Goal: Task Accomplishment & Management: Complete application form

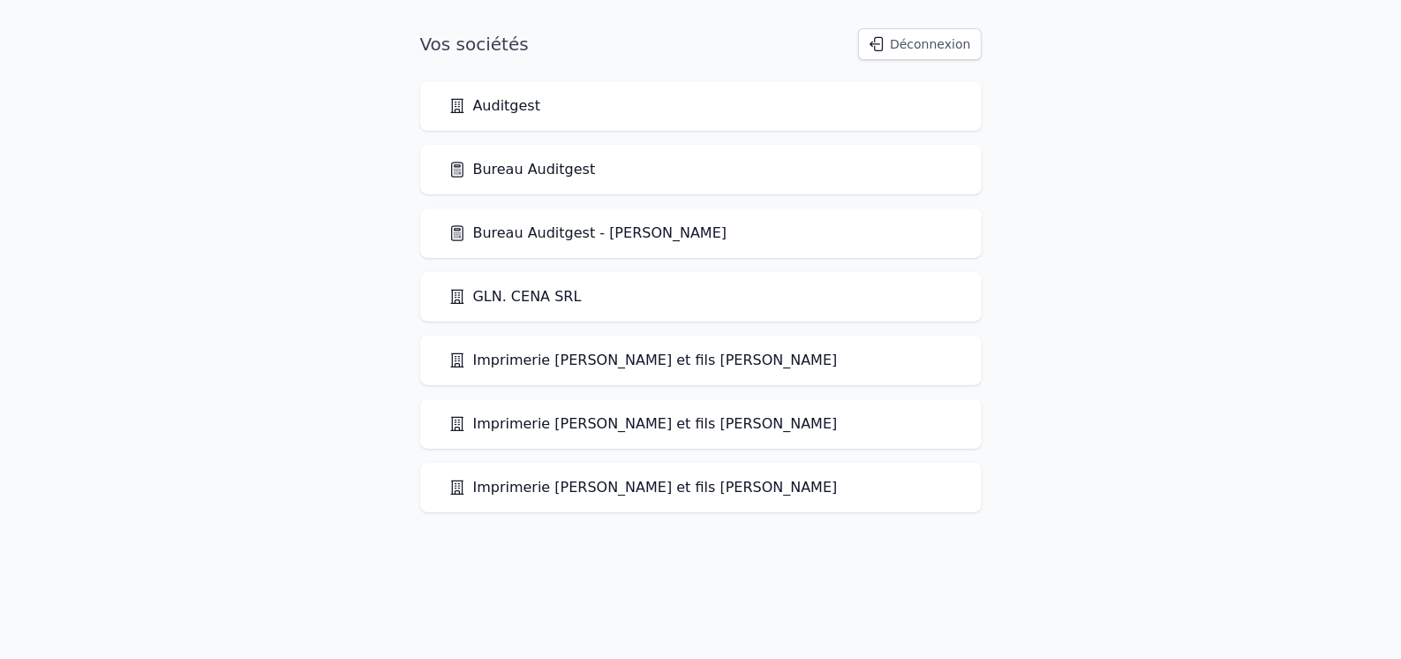
click at [506, 172] on link "Bureau Auditgest" at bounding box center [522, 169] width 147 height 21
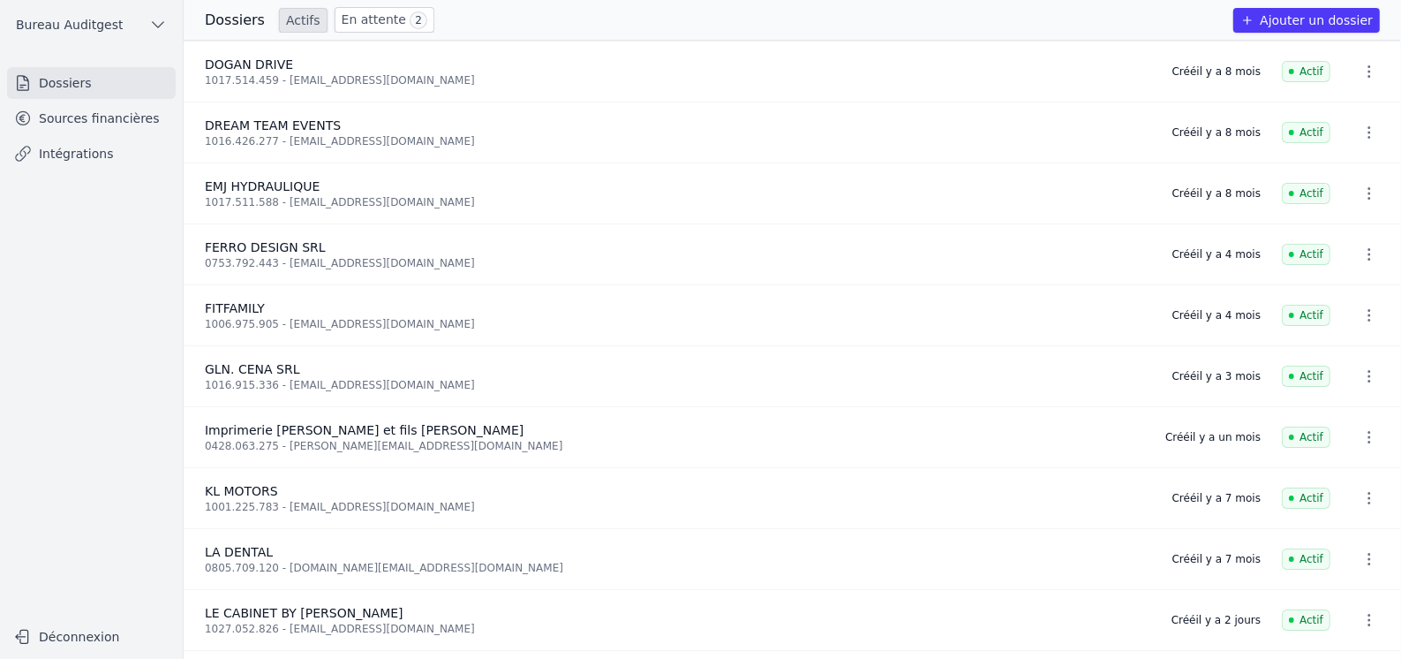
click at [1318, 22] on button "Ajouter un dossier" at bounding box center [1306, 20] width 147 height 25
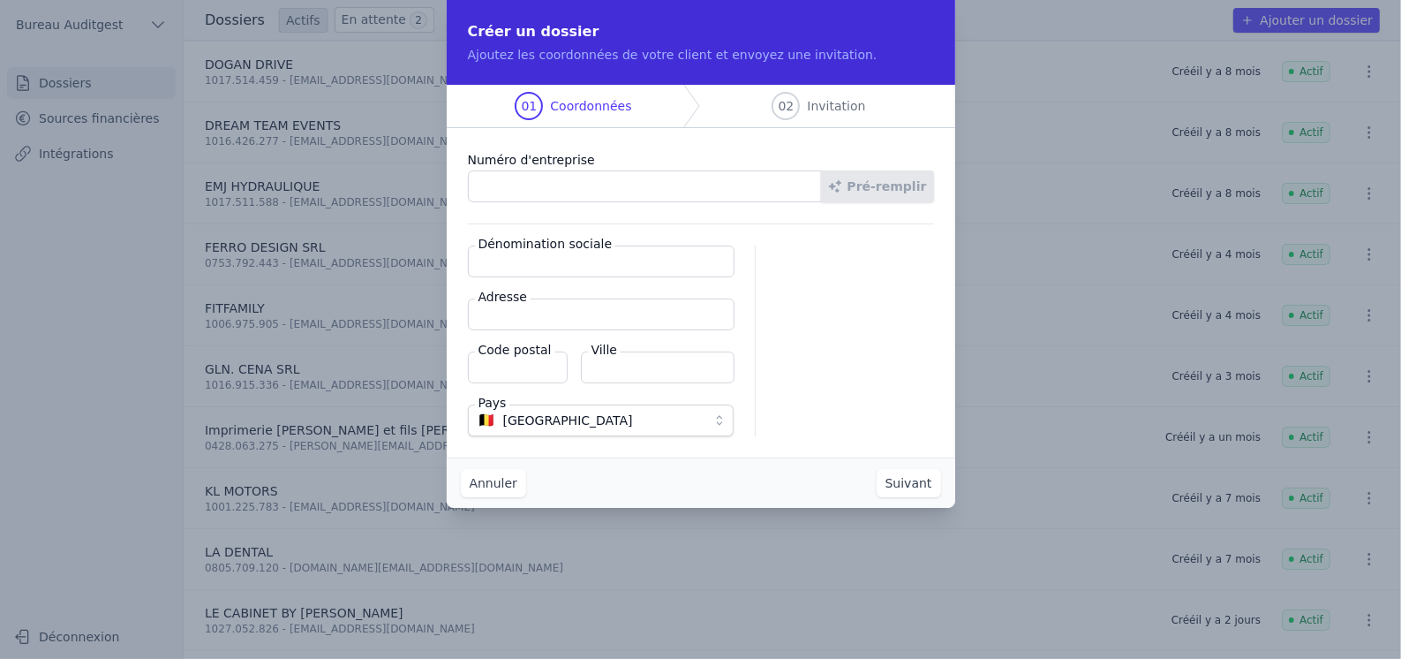
paste input "0682.524.761"
type input "0682.524.761"
click at [868, 187] on button "Pré-remplir" at bounding box center [877, 186] width 113 height 32
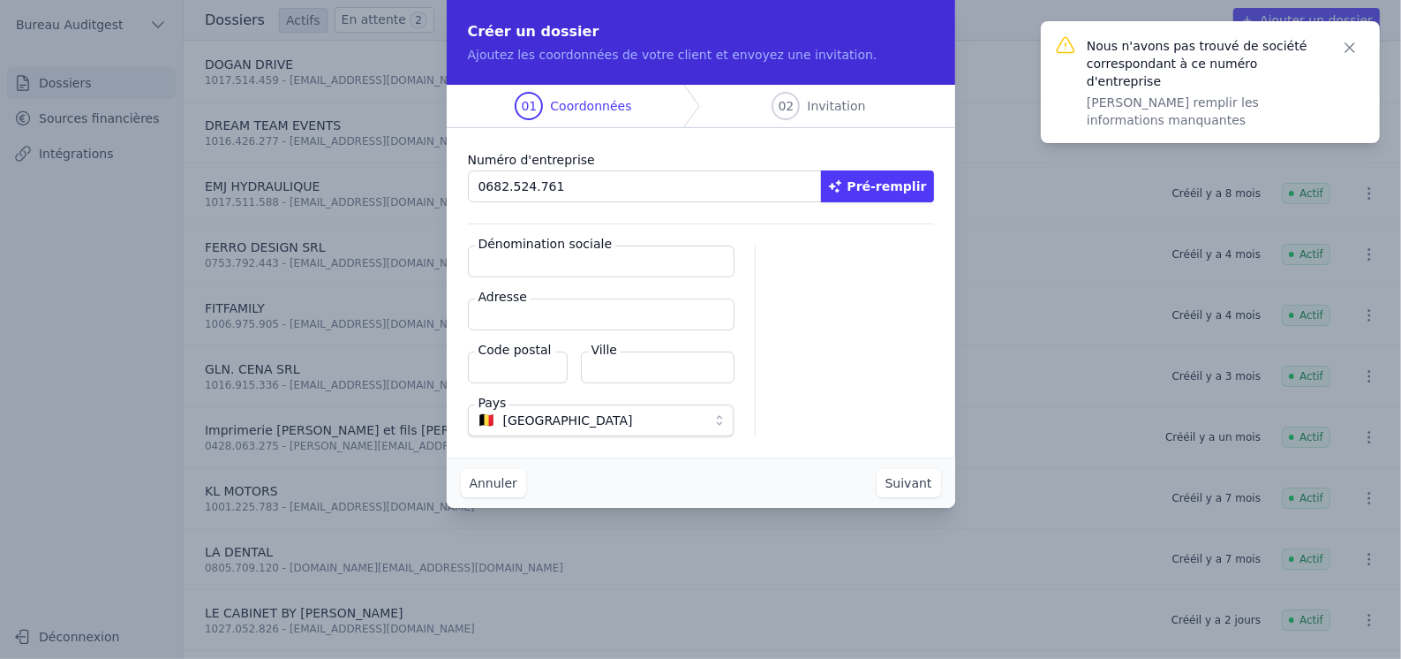
click at [1349, 51] on icon "button" at bounding box center [1350, 48] width 18 height 18
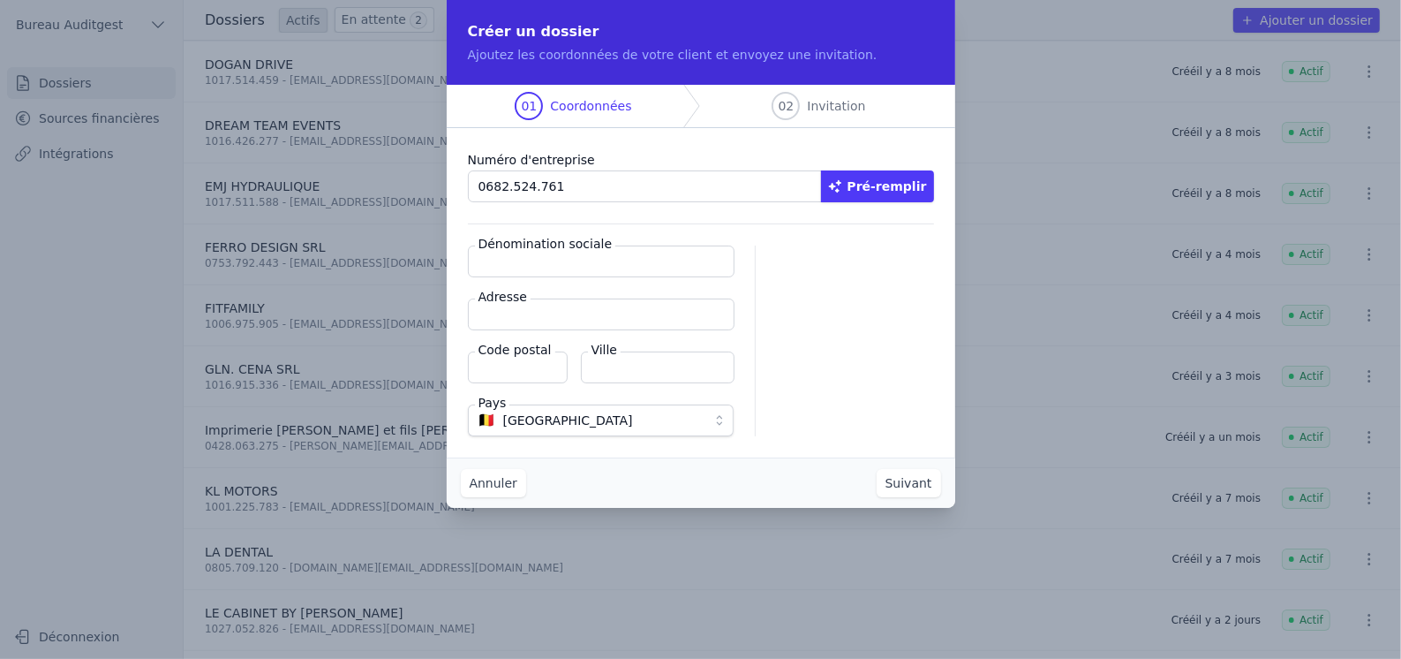
click at [646, 265] on input "Dénomination sociale" at bounding box center [601, 261] width 267 height 32
type input "CABINET MORENA"
click at [599, 311] on input "Adresse" at bounding box center [601, 314] width 267 height 32
paste input "0682524761"
type input "0682524761"
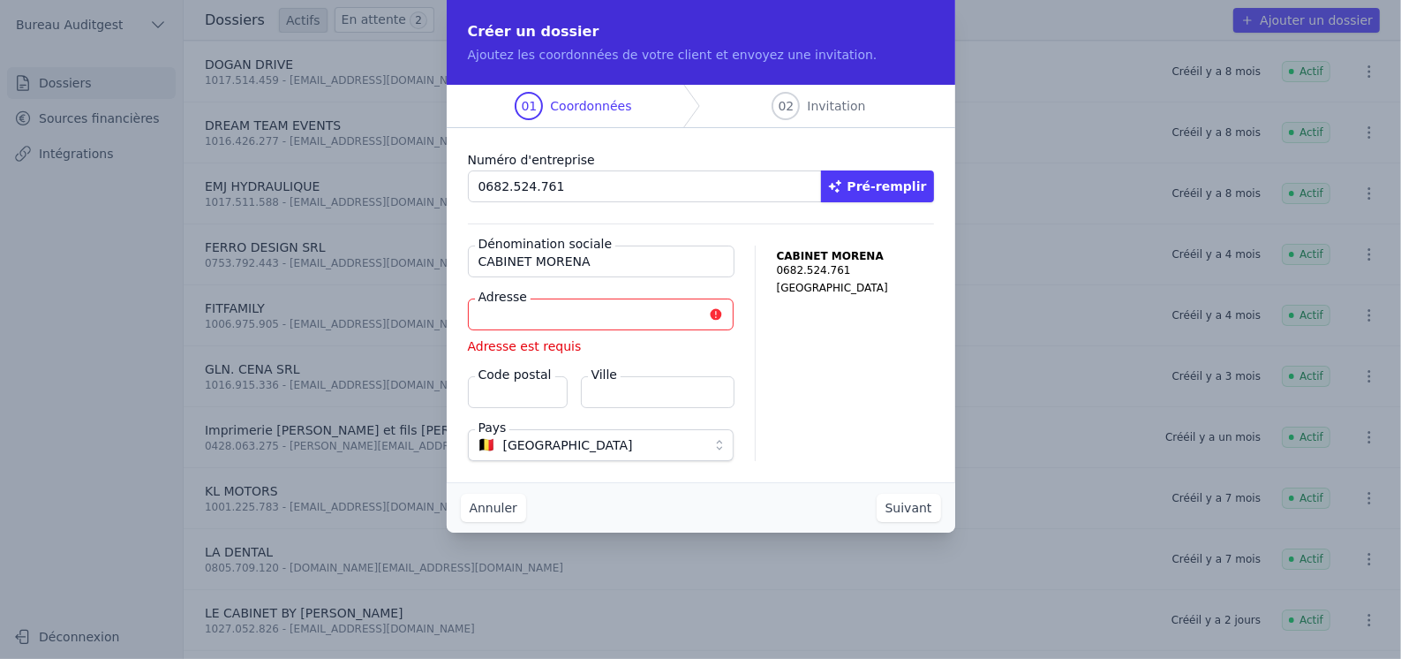
paste input "Rue Somlette, 56"
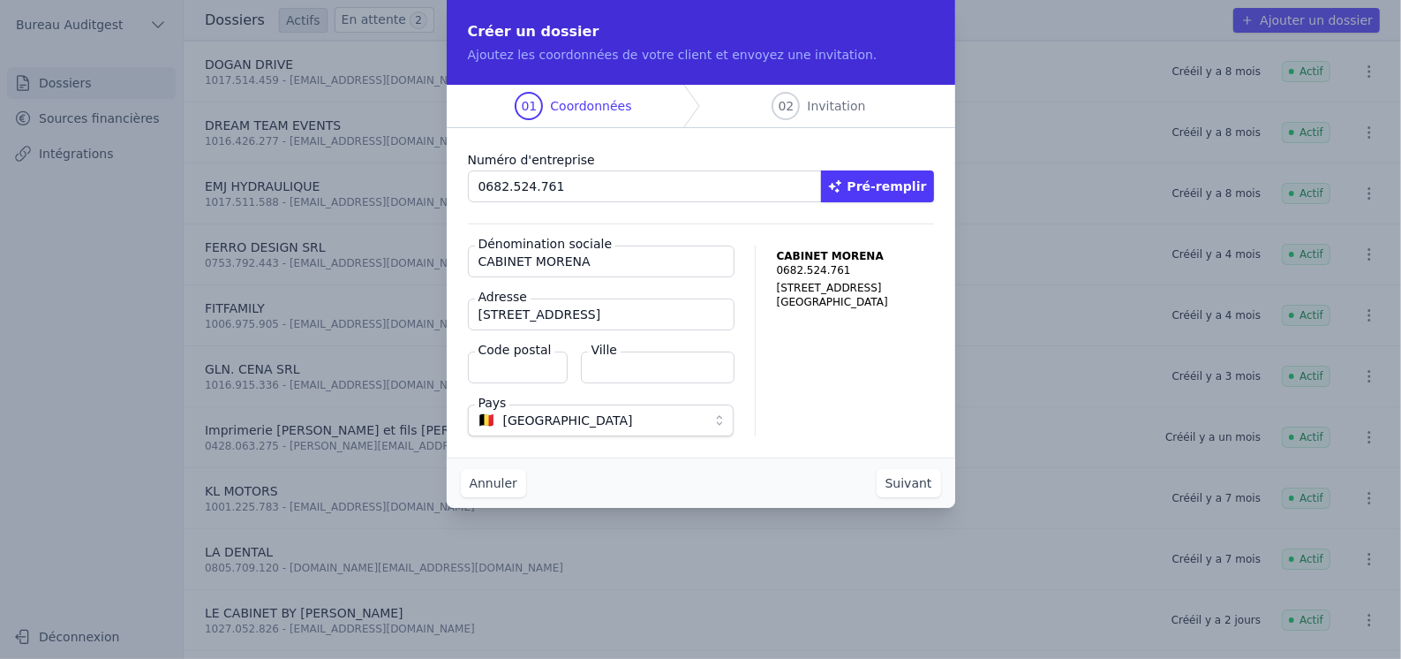
type input "Rue Somlette, 56"
type input "5590"
type input "CINEY"
click at [913, 486] on button "Suivant" at bounding box center [909, 483] width 64 height 28
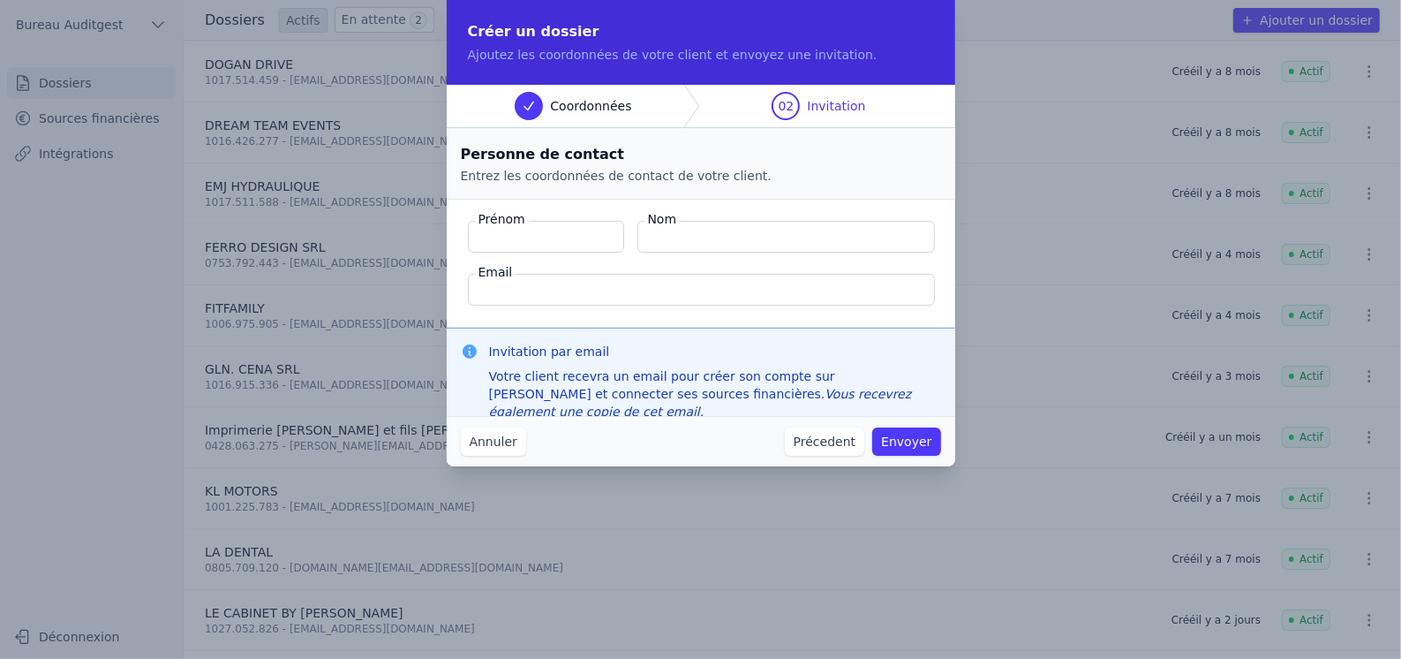
click at [554, 244] on input "Prénom" at bounding box center [546, 237] width 156 height 32
type input "Sabine"
type input "MORENA"
paste input "eriktrapani@gmail.com"
type input "eriktrapani@gmail.com"
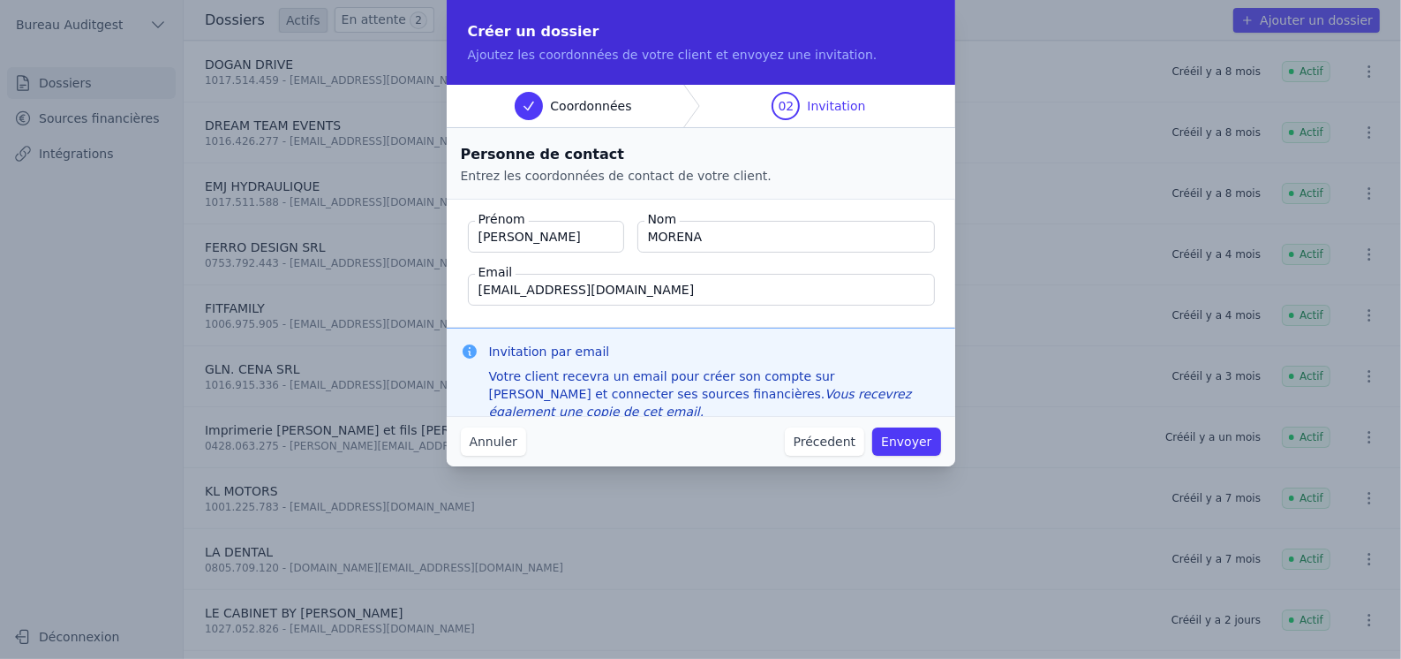
click at [902, 442] on button "Envoyer" at bounding box center [906, 441] width 68 height 28
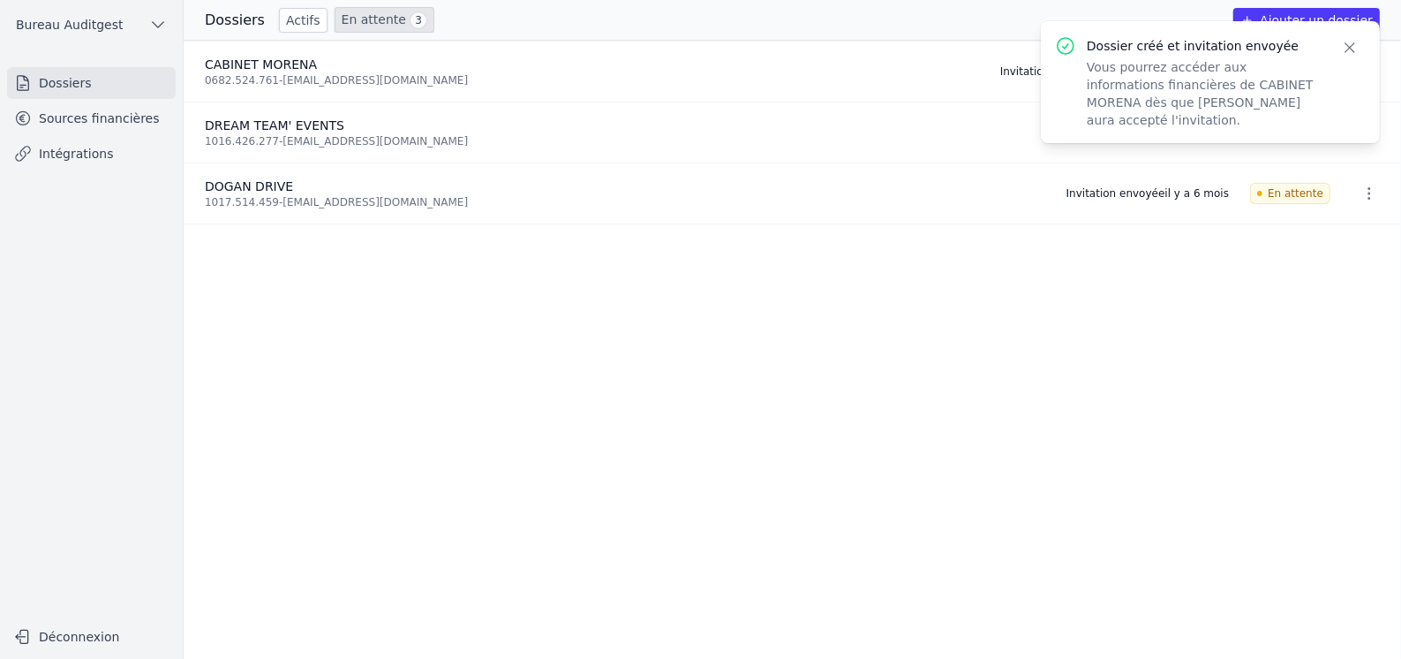
click at [1349, 49] on icon "button" at bounding box center [1350, 48] width 18 height 18
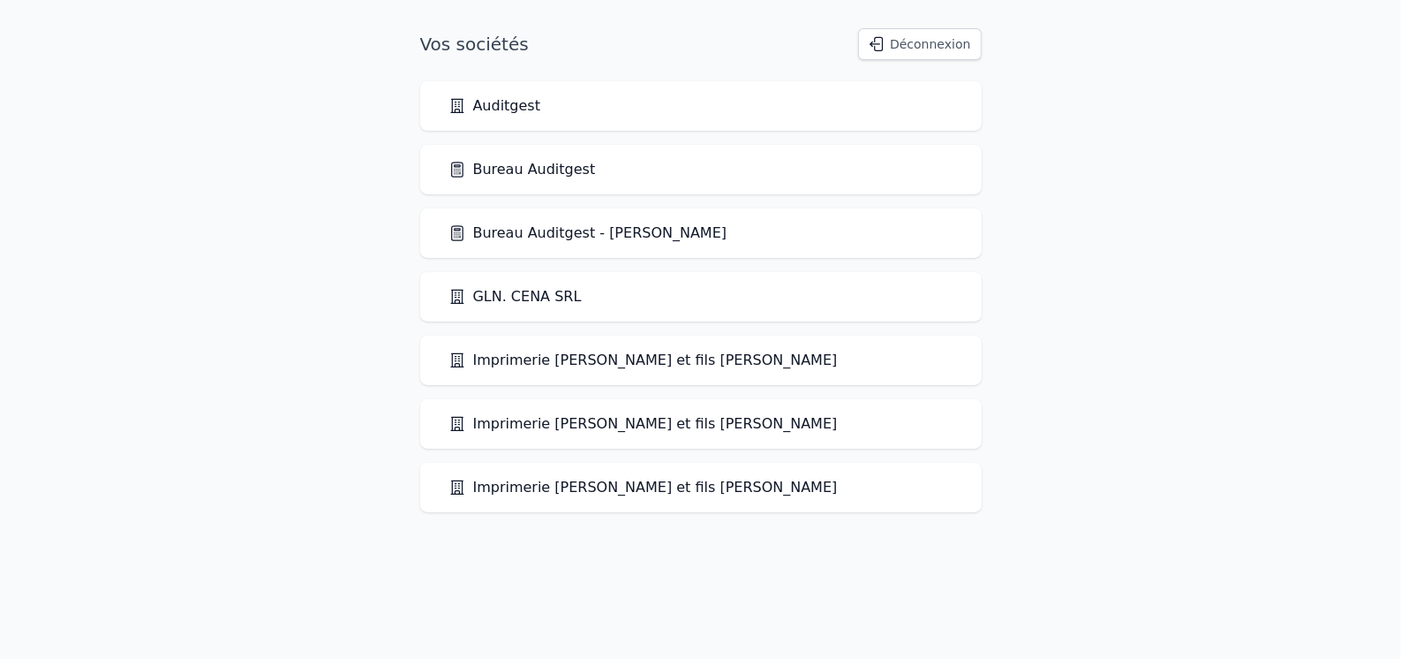
click at [532, 181] on div "Bureau Auditgest" at bounding box center [701, 169] width 562 height 49
click at [498, 174] on link "Bureau Auditgest" at bounding box center [522, 169] width 147 height 21
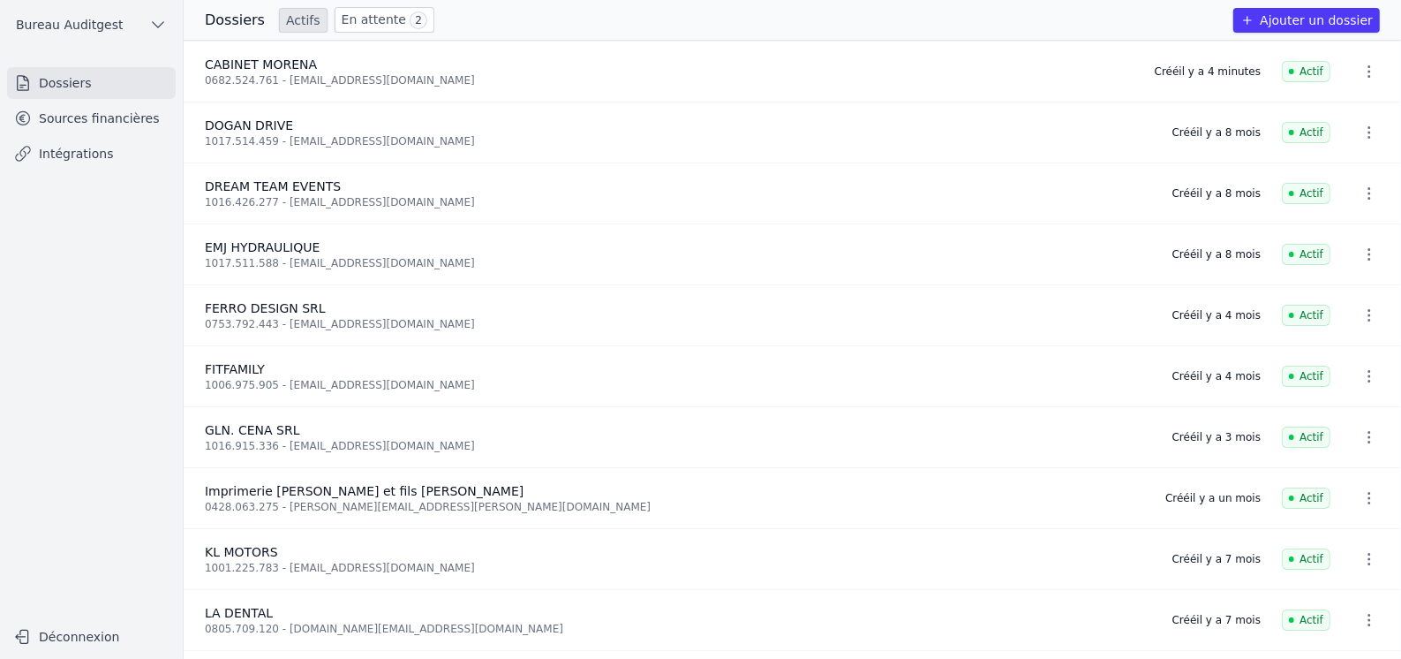
click at [364, 25] on link "En attente 2" at bounding box center [385, 20] width 100 height 26
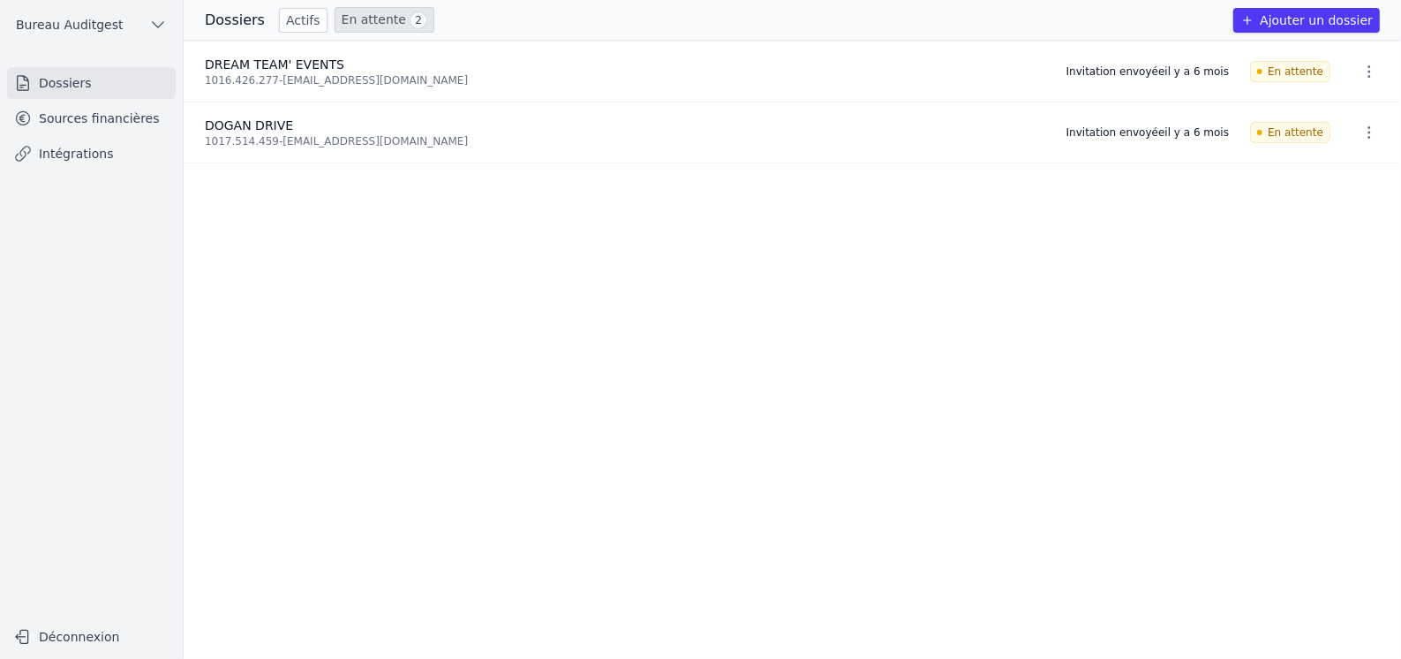
click at [282, 25] on link "Actifs" at bounding box center [303, 20] width 49 height 25
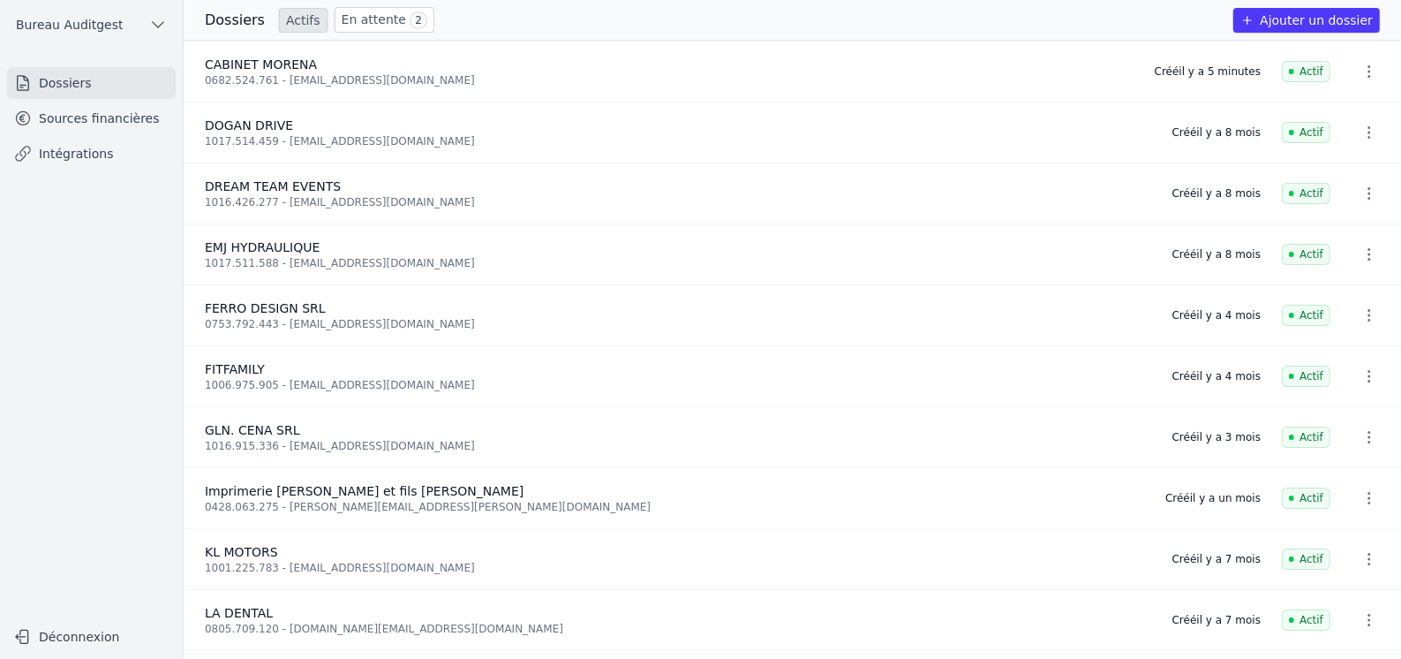
click at [103, 120] on link "Sources financières" at bounding box center [91, 118] width 169 height 32
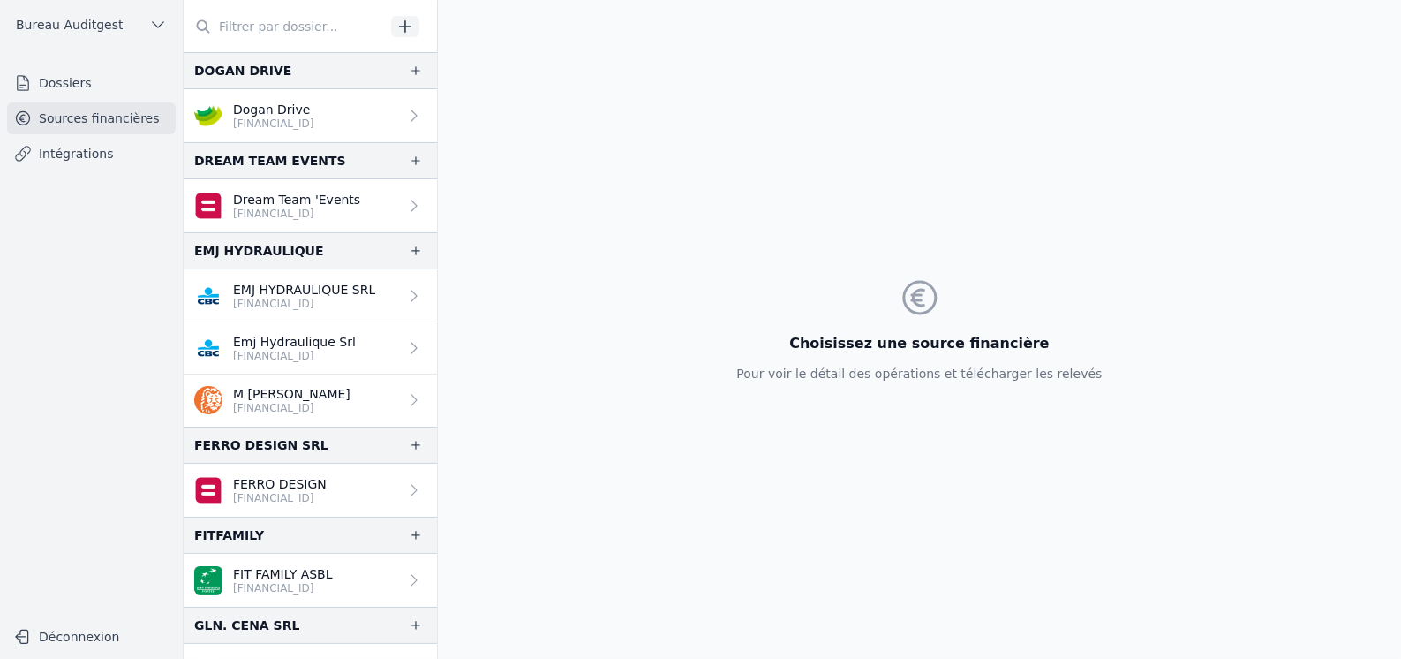
click at [288, 30] on input "text" at bounding box center [284, 27] width 201 height 32
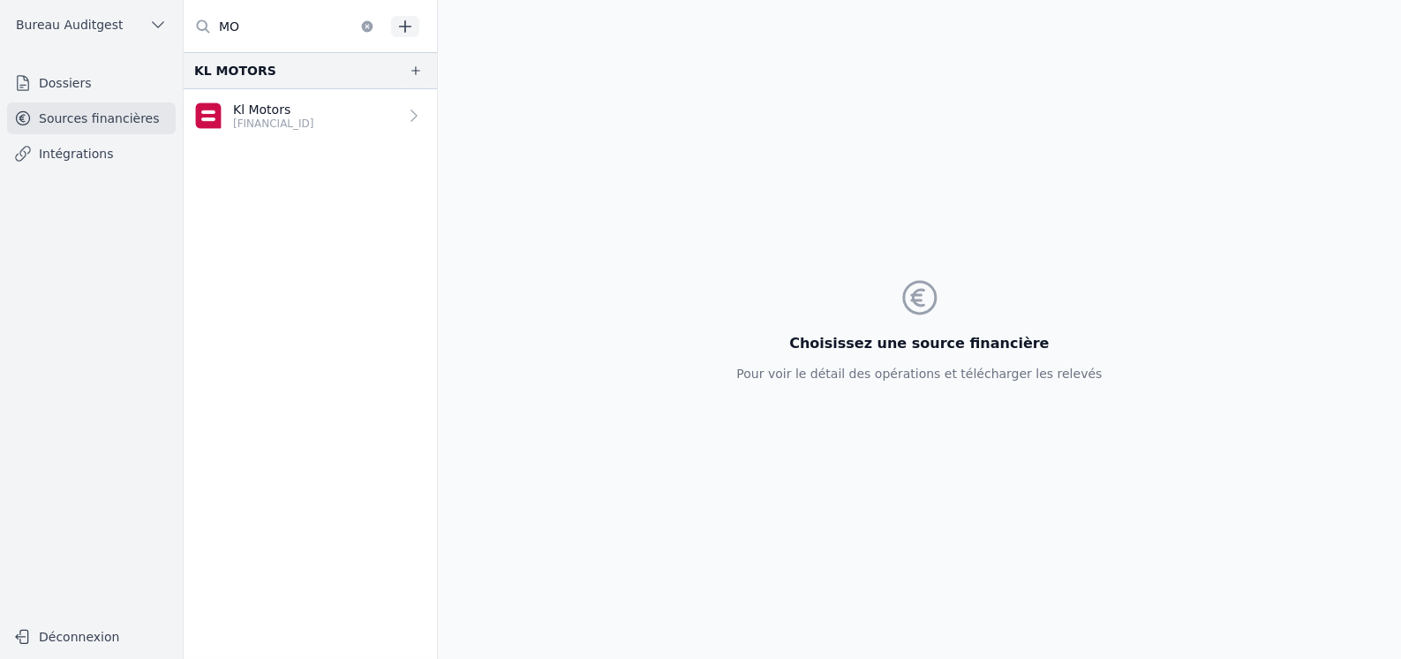
type input "M"
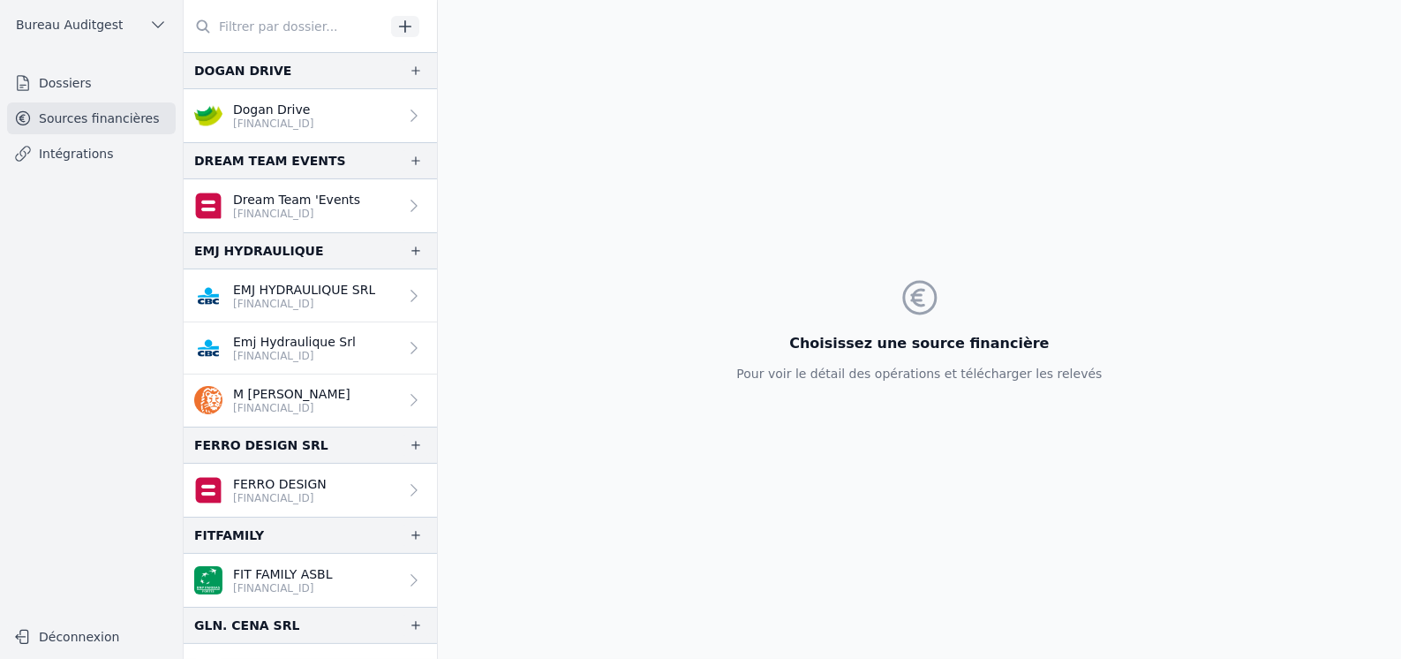
click at [288, 30] on input "text" at bounding box center [284, 27] width 201 height 32
click at [91, 156] on link "Intégrations" at bounding box center [91, 154] width 169 height 32
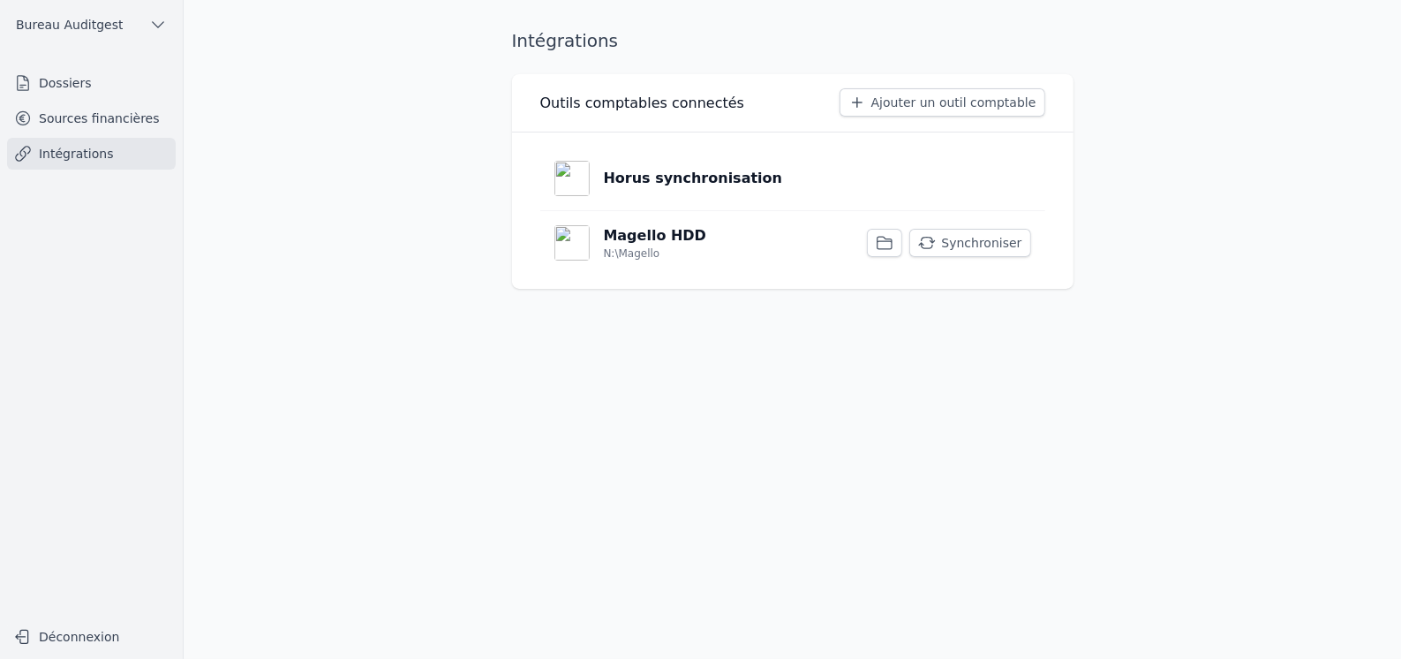
click at [109, 121] on link "Sources financières" at bounding box center [91, 118] width 169 height 32
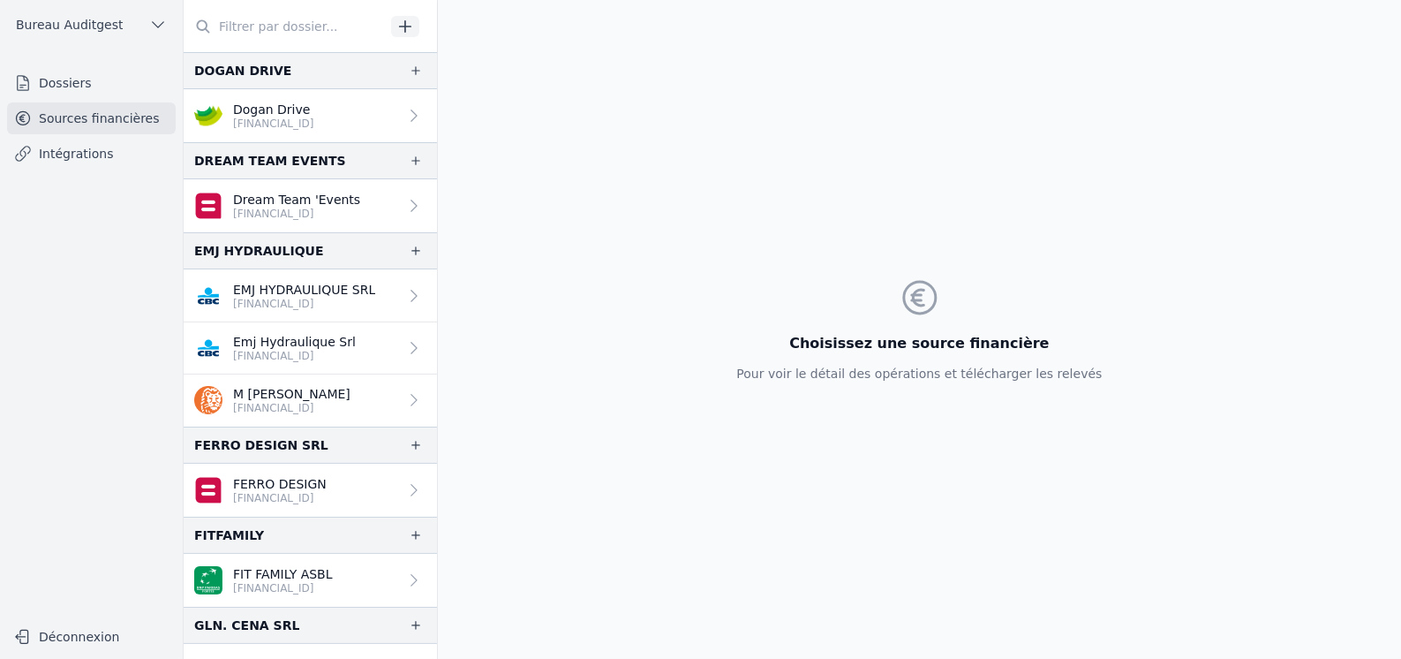
click at [268, 24] on input "text" at bounding box center [284, 27] width 201 height 32
type input "V"
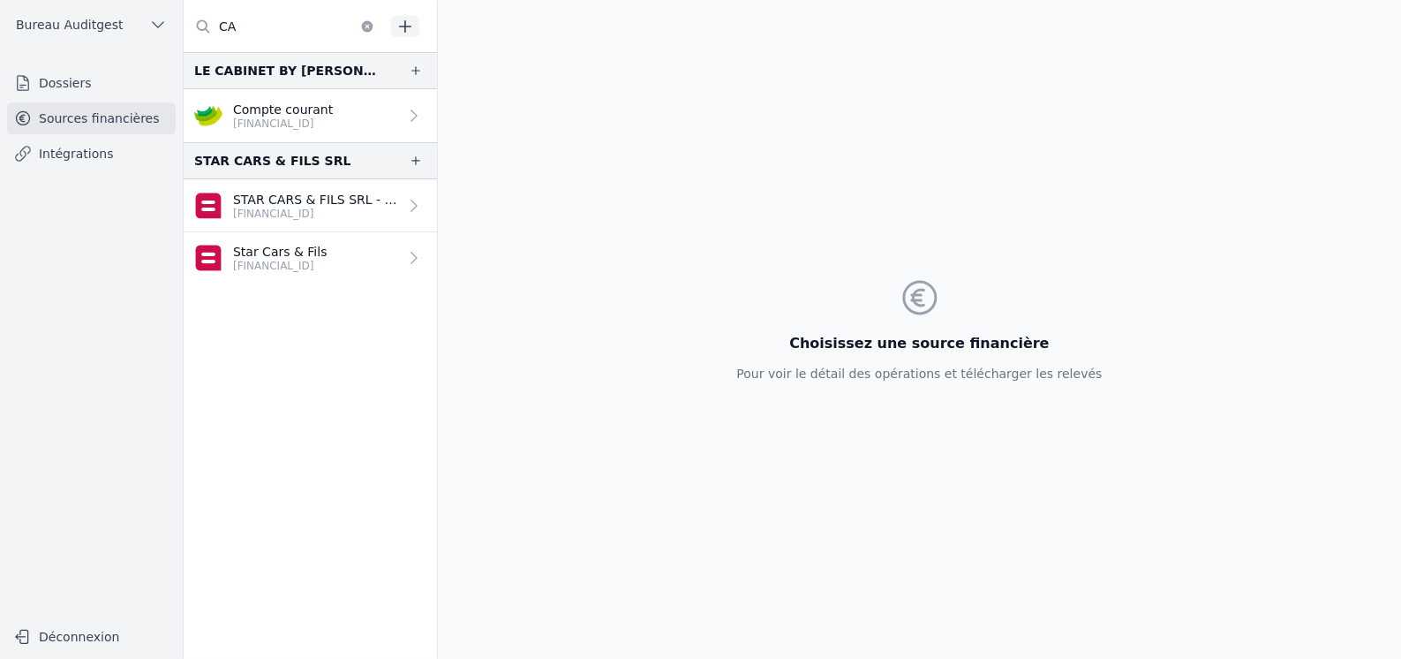
type input "C"
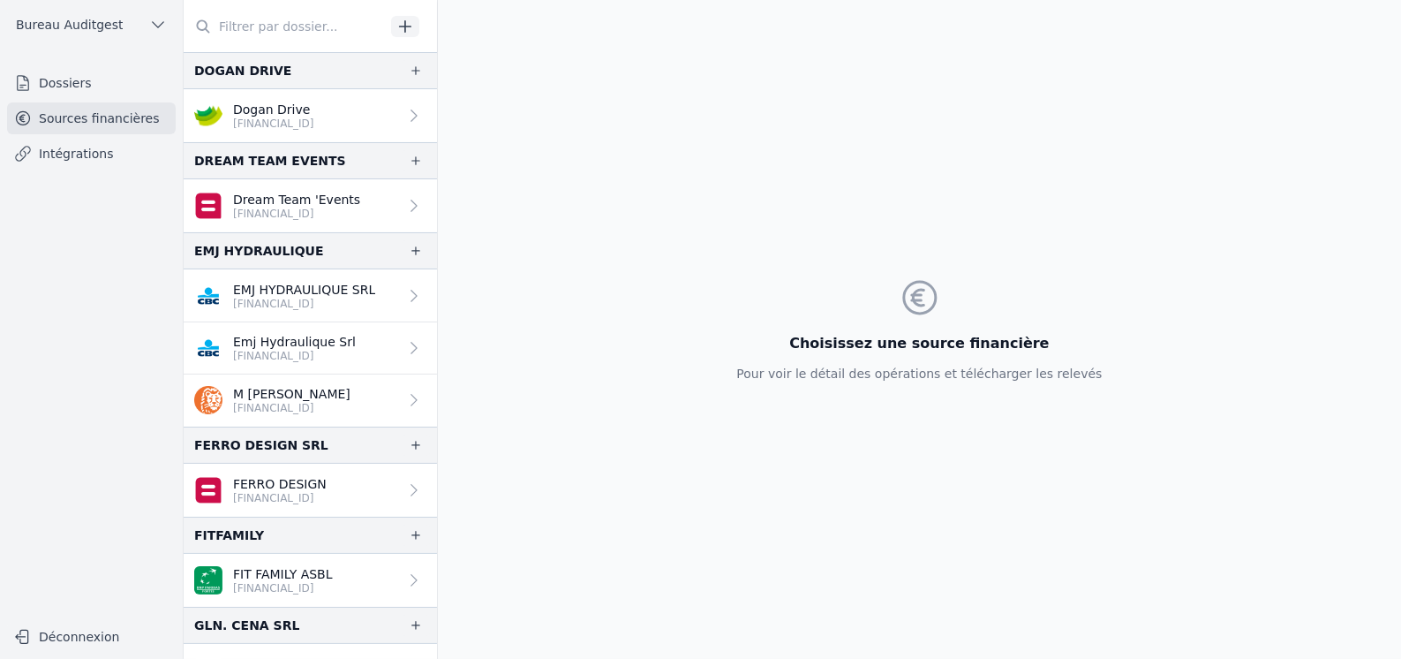
click at [111, 92] on link "Dossiers" at bounding box center [91, 83] width 169 height 32
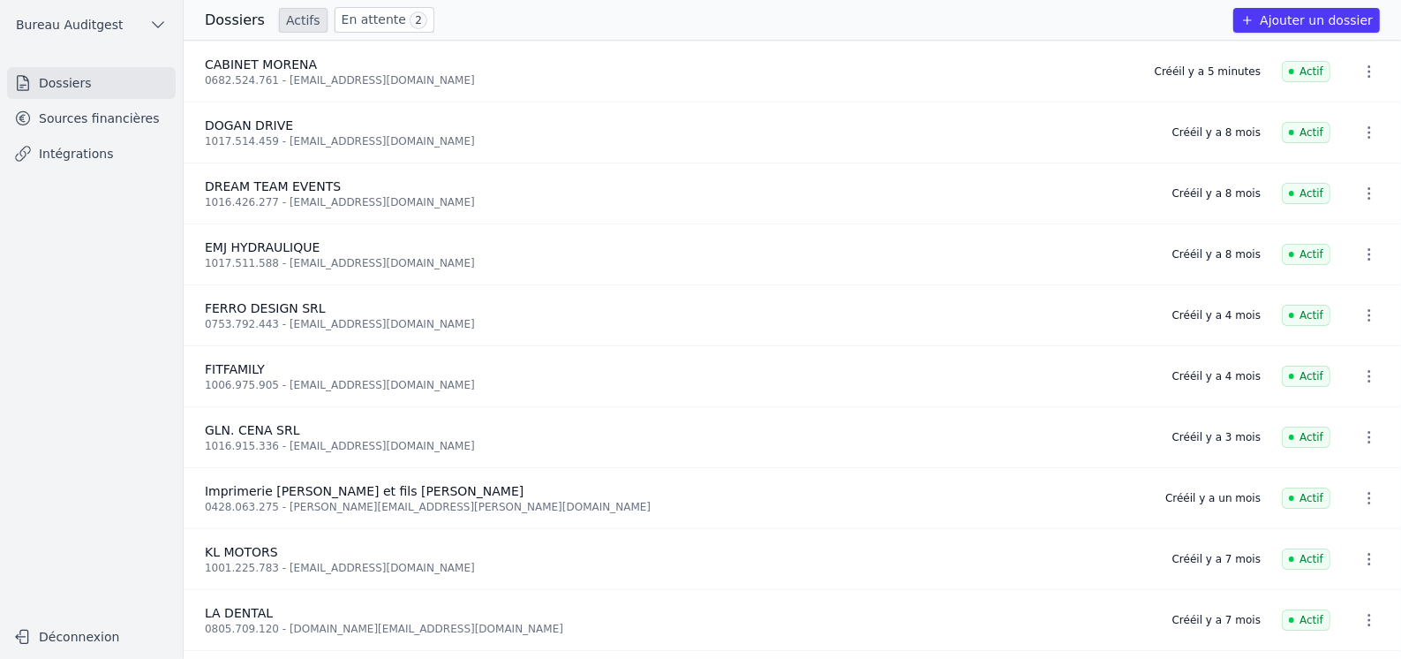
click at [1361, 71] on icon "button" at bounding box center [1370, 72] width 18 height 18
click at [634, 122] on div at bounding box center [700, 329] width 1401 height 659
click at [364, 17] on link "En attente 2" at bounding box center [385, 20] width 100 height 26
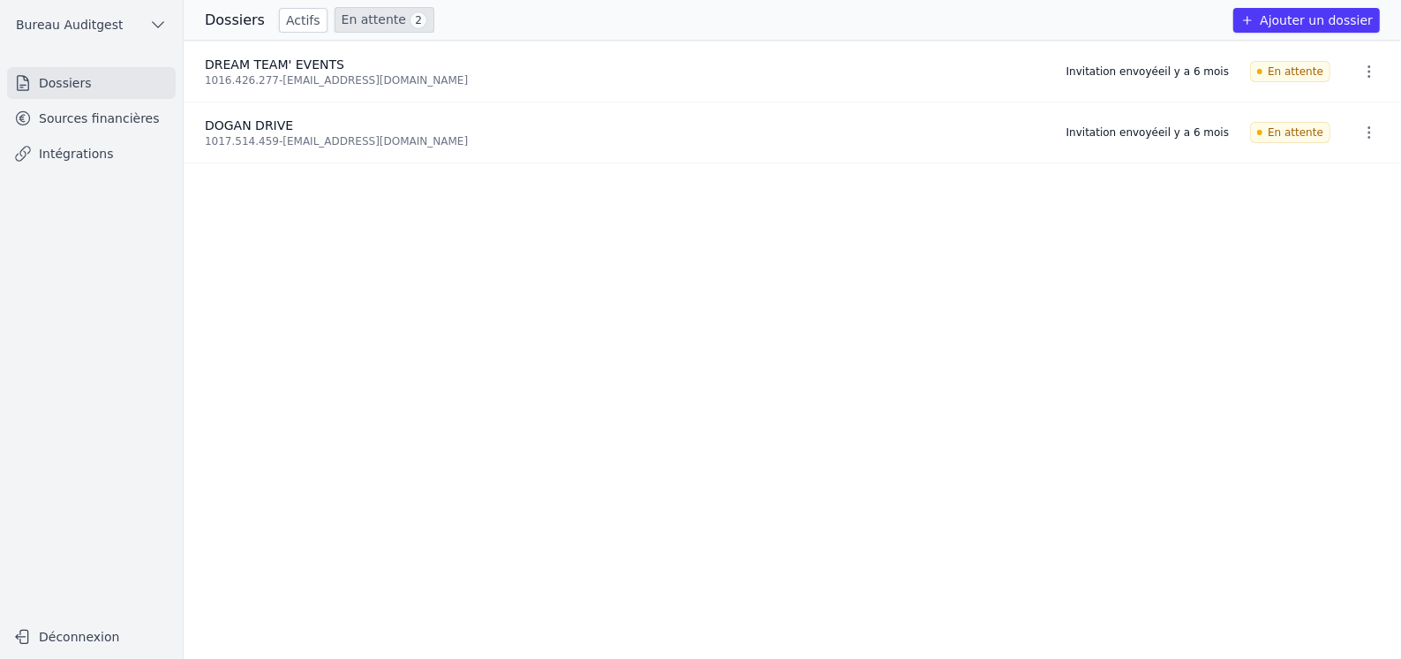
click at [300, 19] on link "Actifs" at bounding box center [303, 20] width 49 height 25
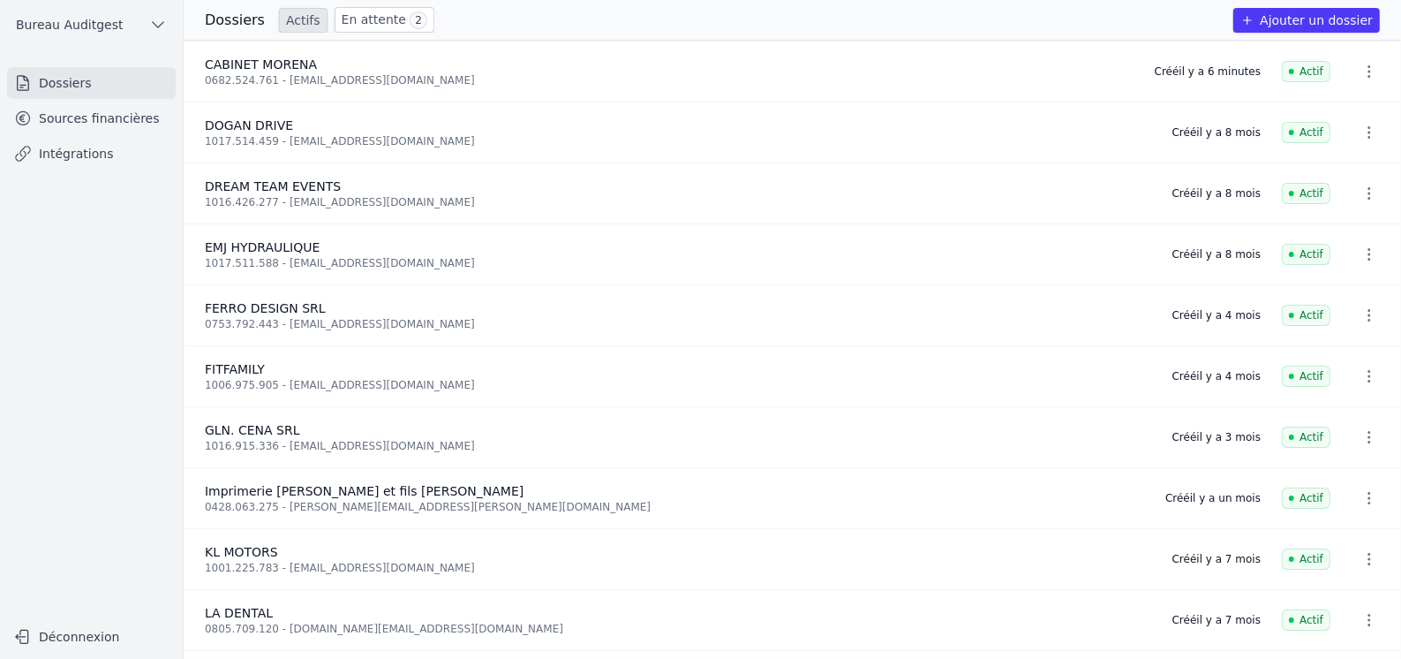
click at [82, 117] on link "Sources financières" at bounding box center [91, 118] width 169 height 32
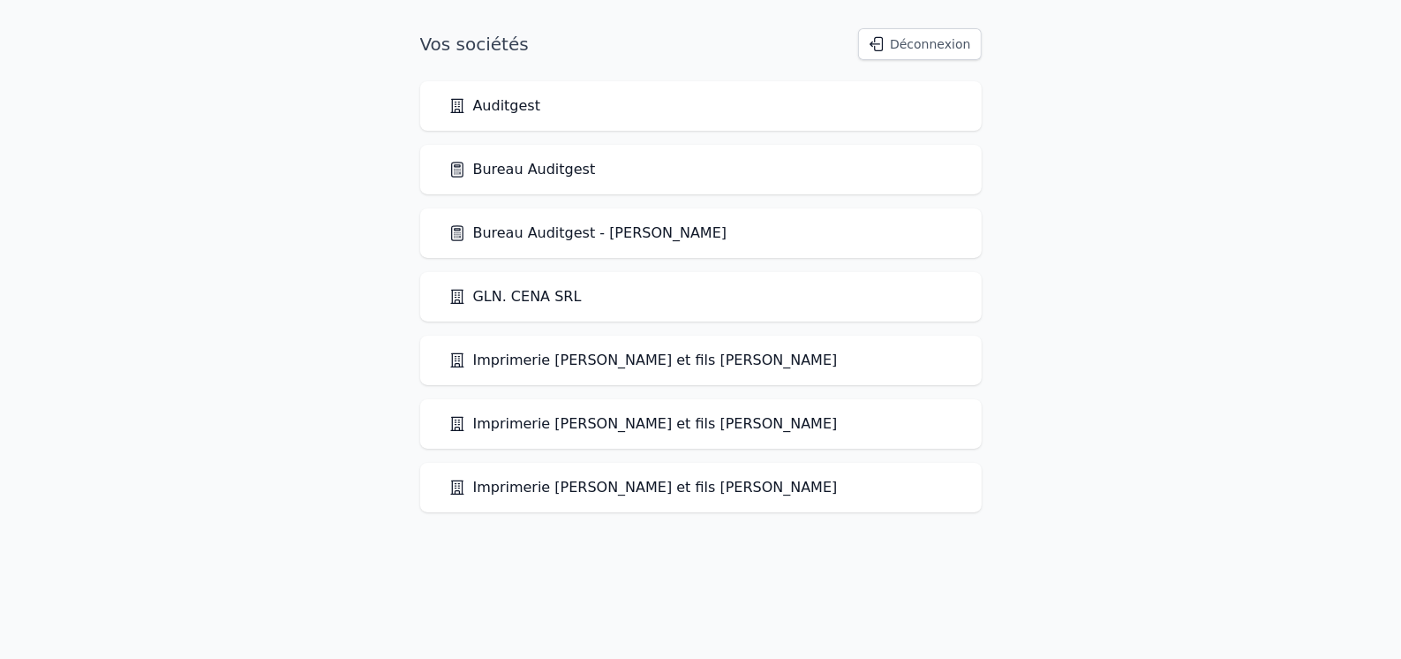
click at [515, 167] on link "Bureau Auditgest" at bounding box center [522, 169] width 147 height 21
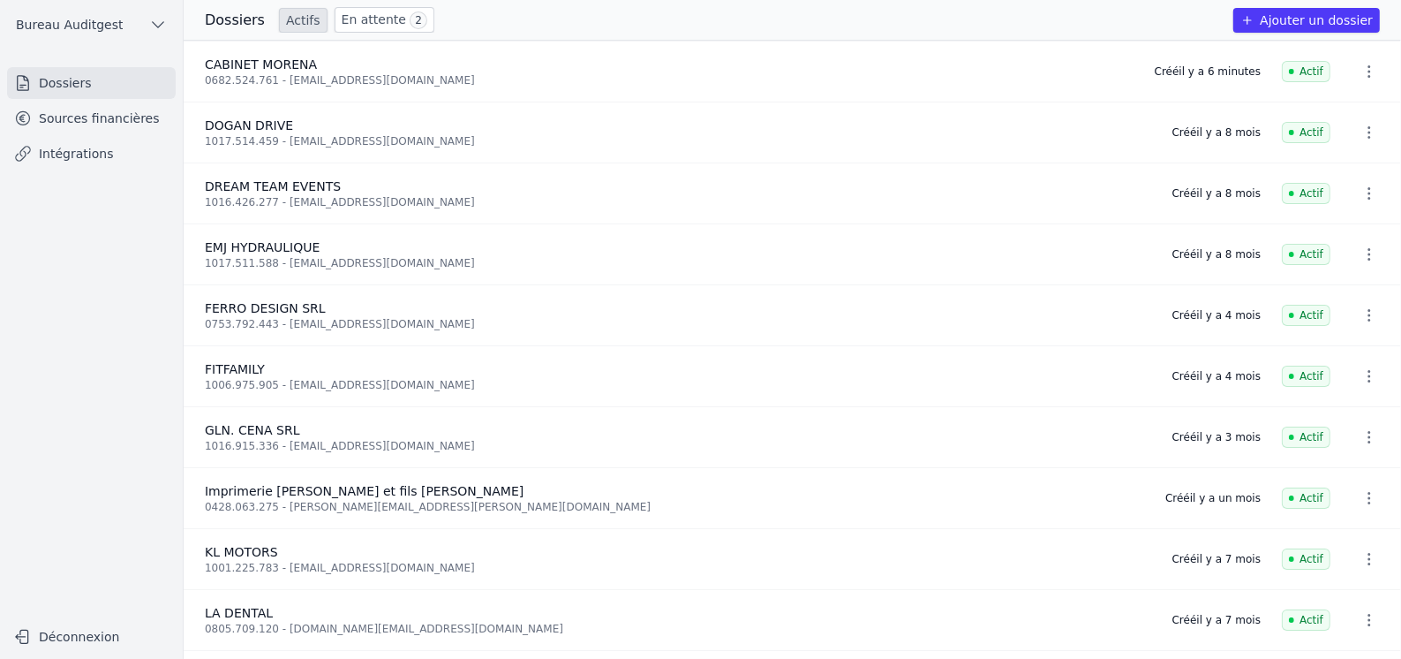
click at [120, 124] on link "Sources financières" at bounding box center [91, 118] width 169 height 32
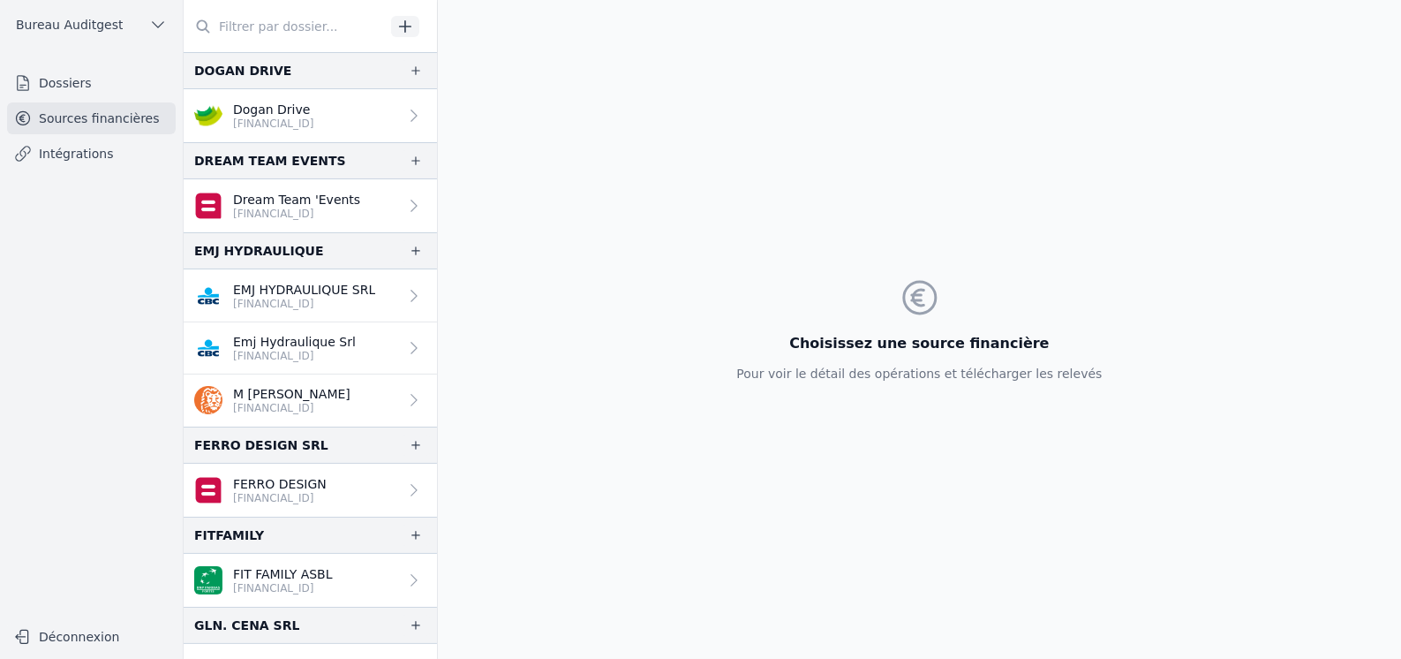
click at [403, 27] on icon "button" at bounding box center [405, 27] width 18 height 18
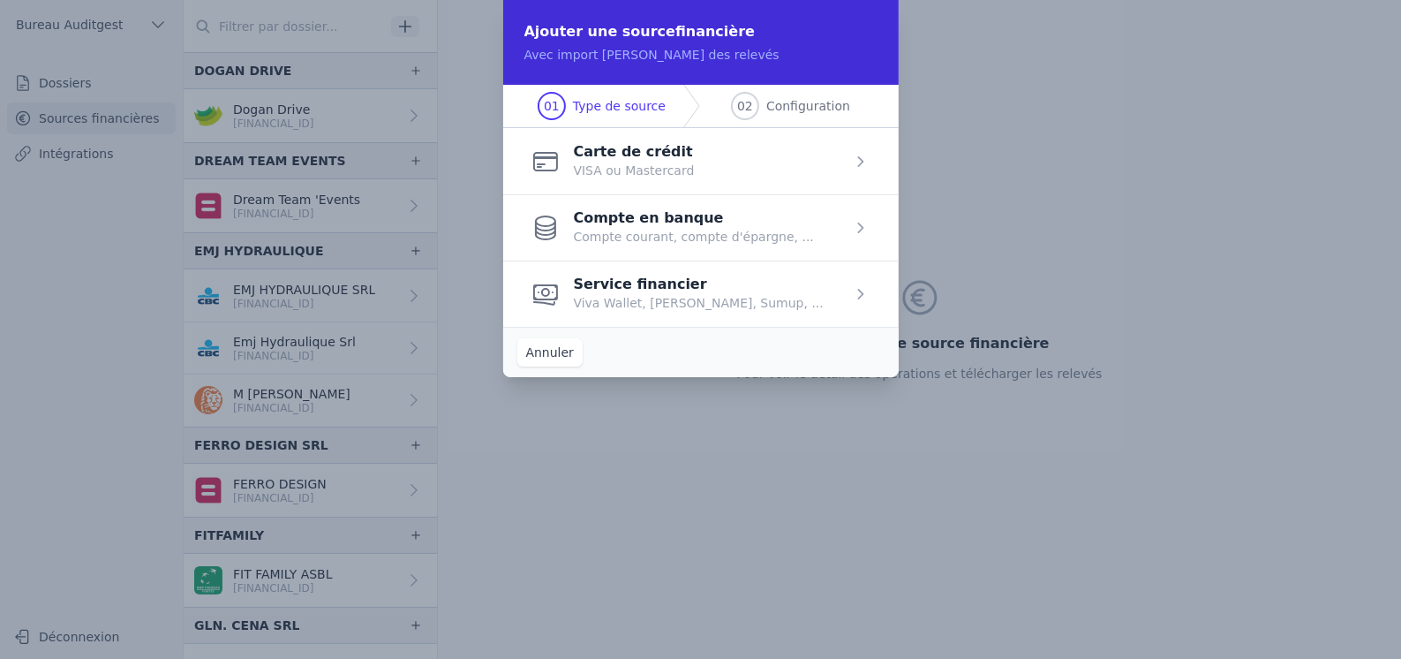
click at [553, 355] on button "Annuler" at bounding box center [549, 352] width 65 height 28
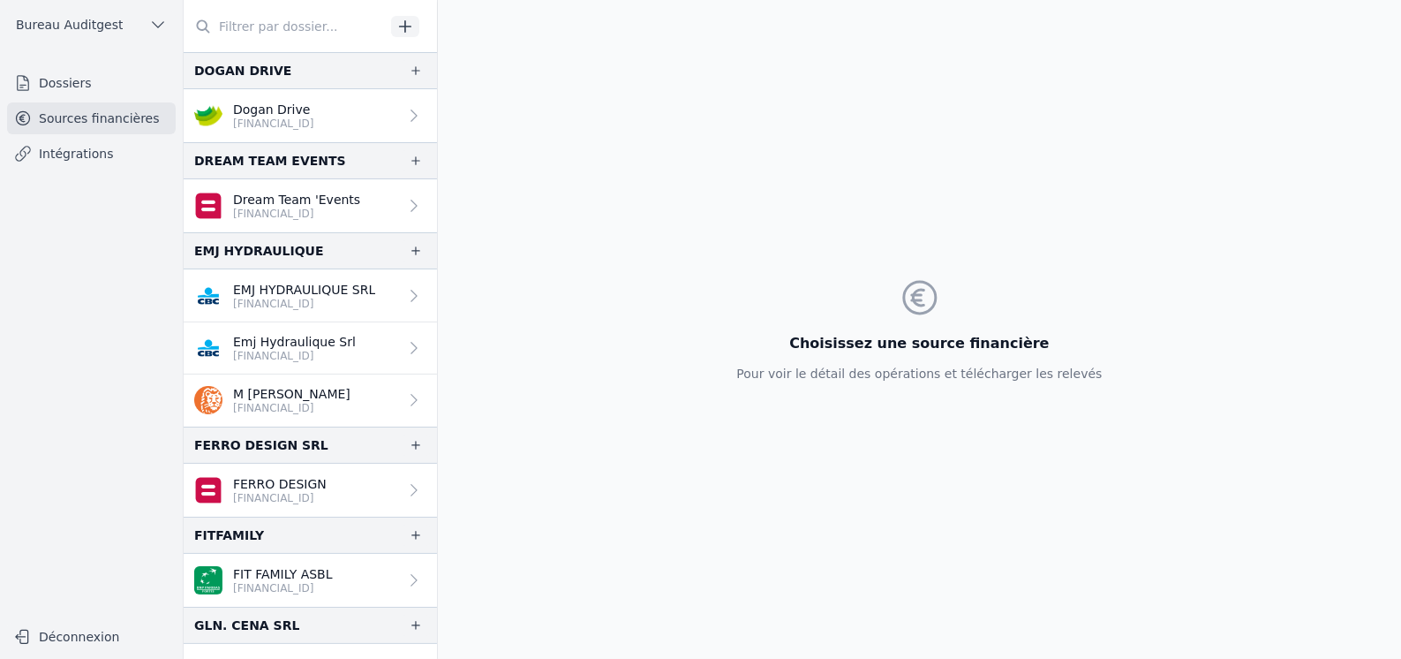
click at [283, 36] on input "text" at bounding box center [284, 27] width 201 height 32
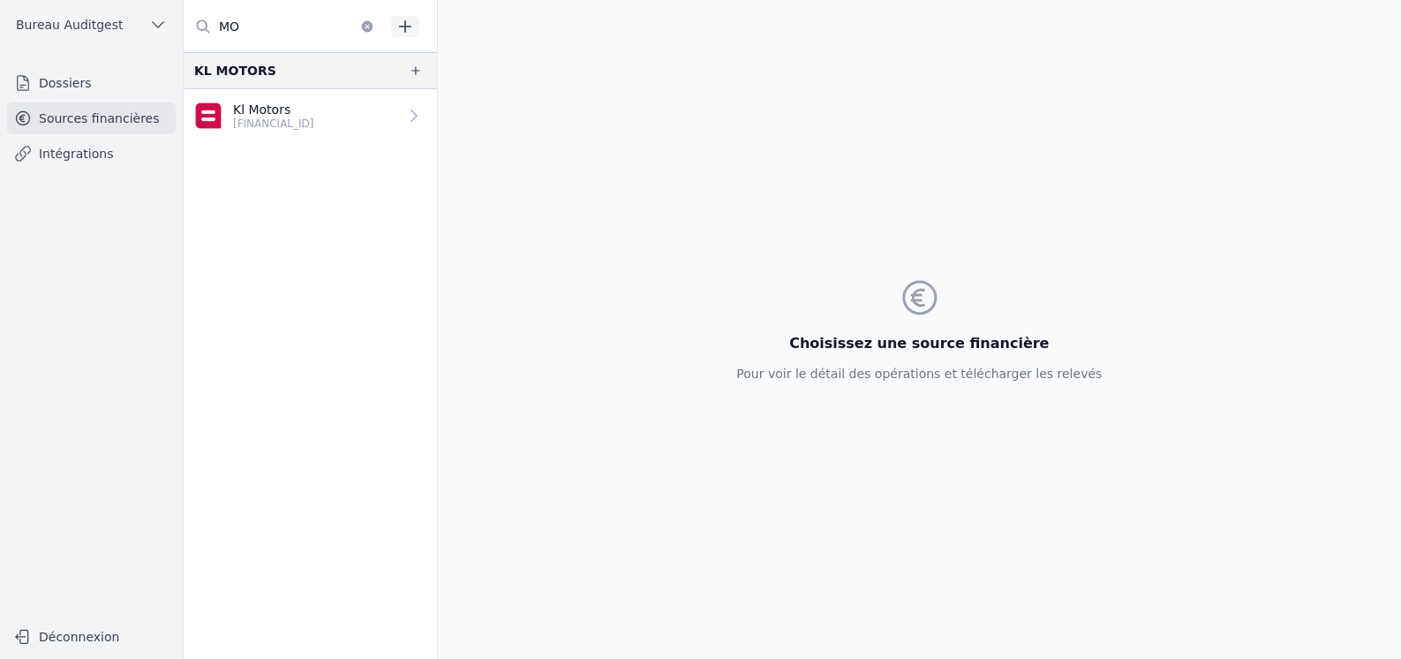
type input "M"
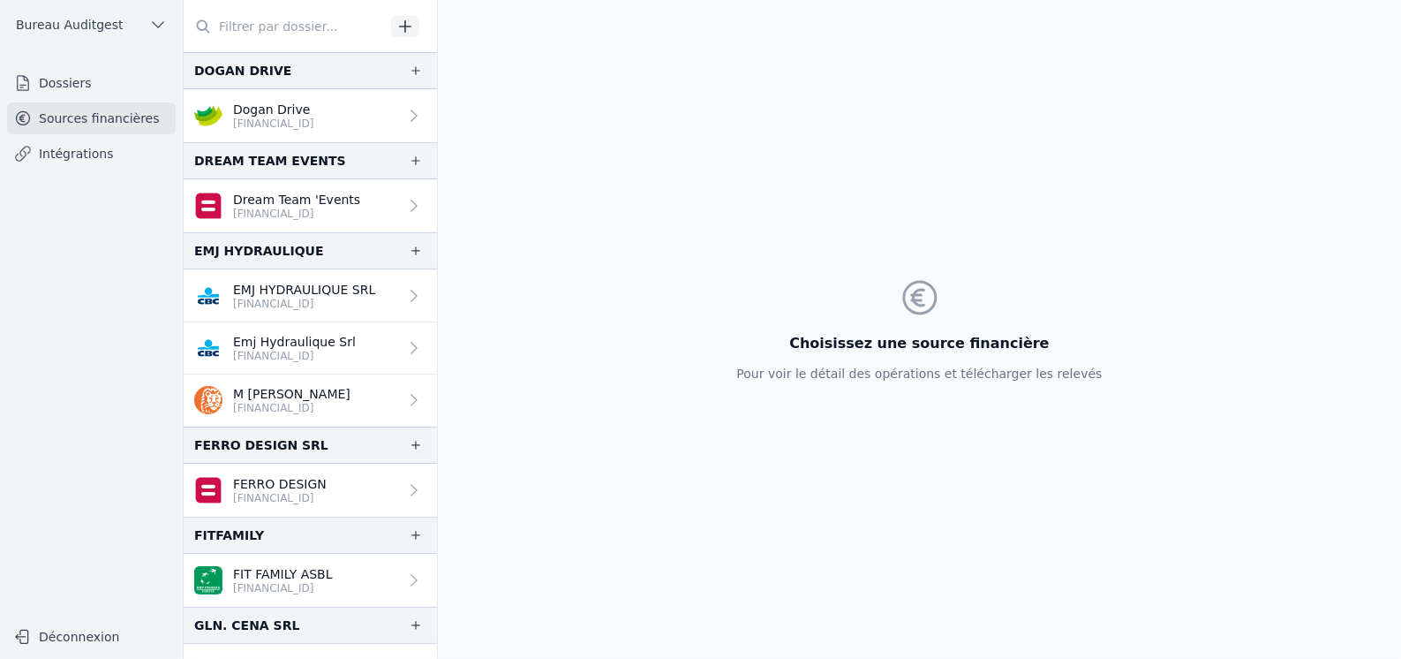
click at [89, 151] on link "Intégrations" at bounding box center [91, 154] width 169 height 32
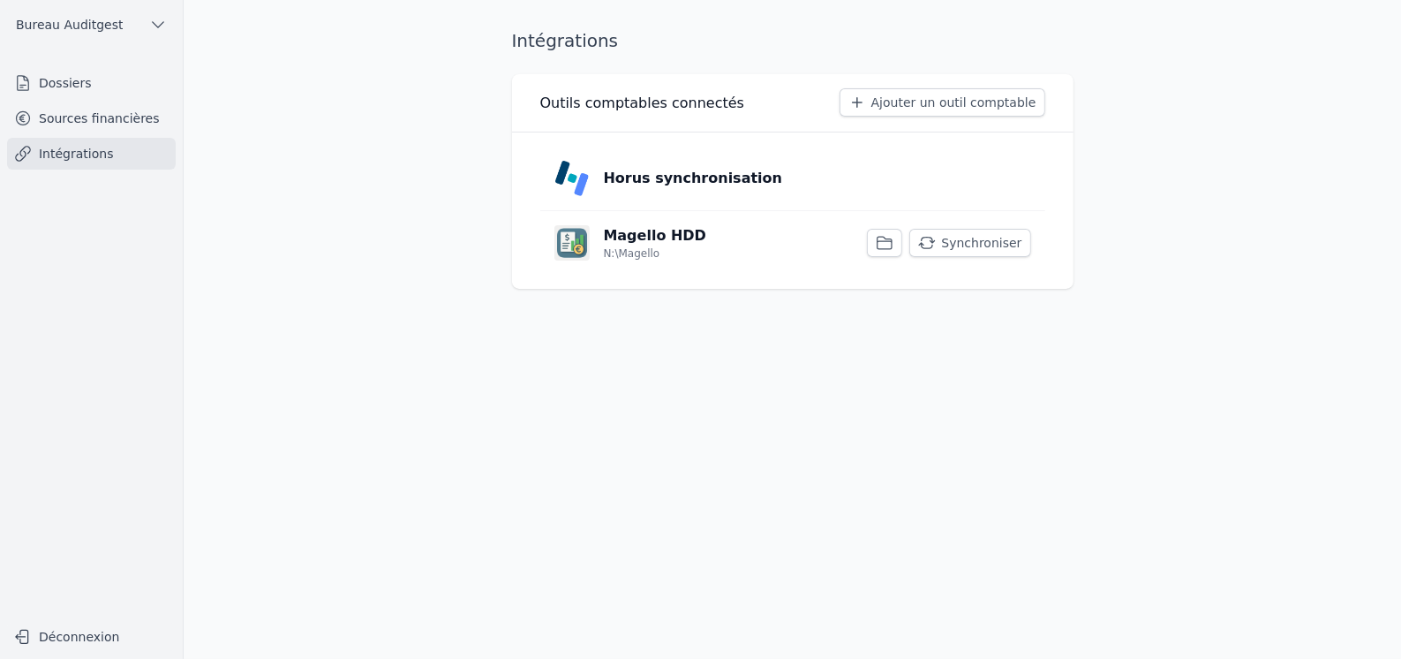
click at [94, 117] on link "Sources financières" at bounding box center [91, 118] width 169 height 32
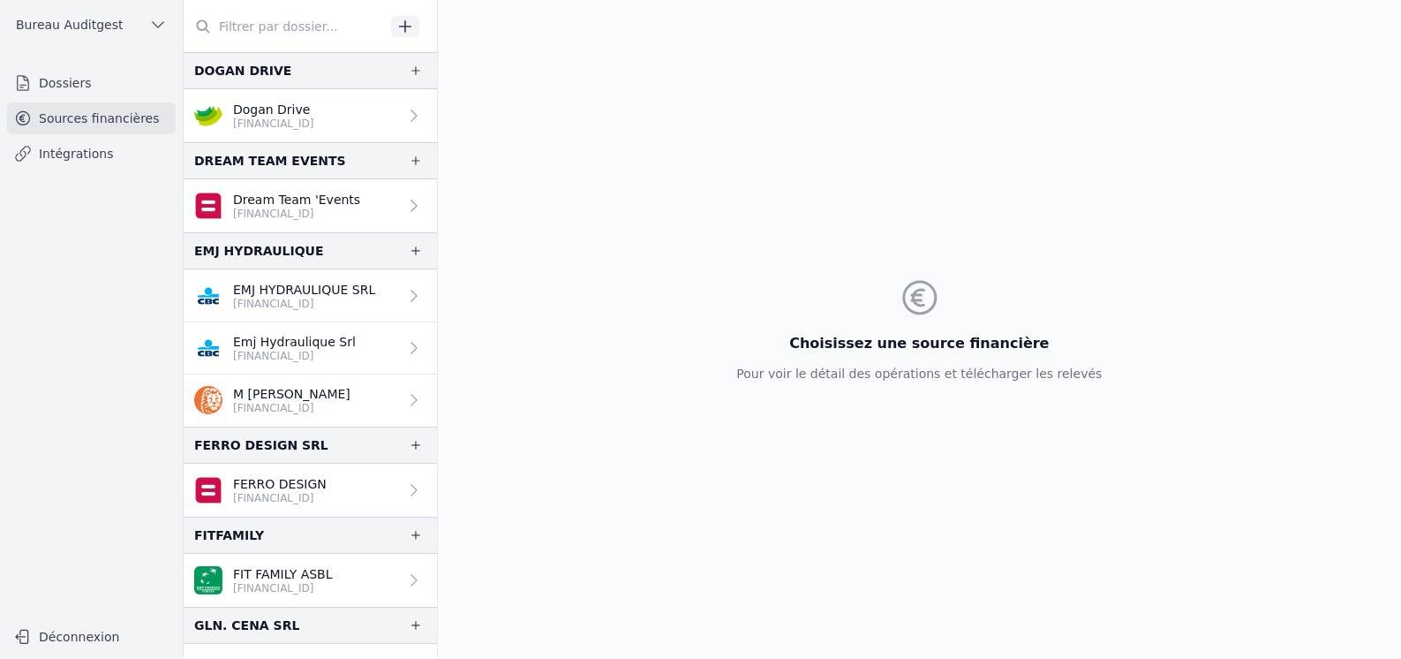
click at [320, 24] on input "text" at bounding box center [284, 27] width 201 height 32
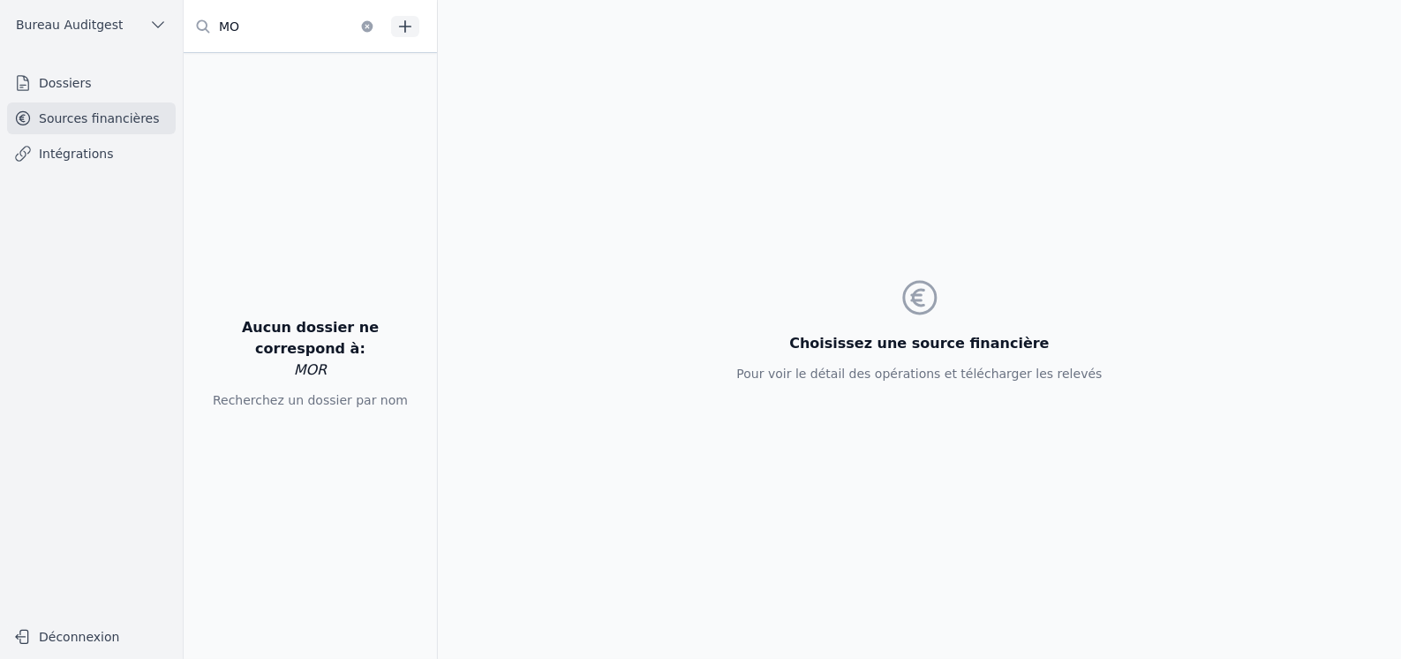
type input "M"
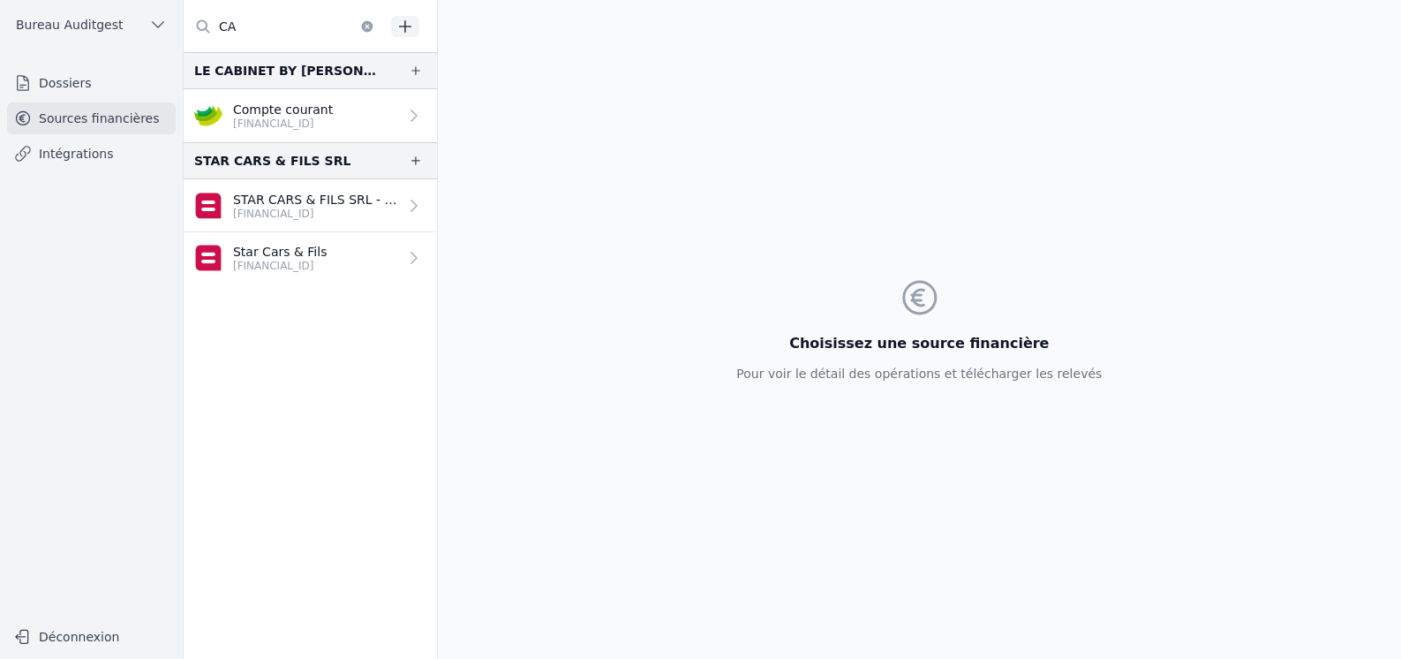
type input "C"
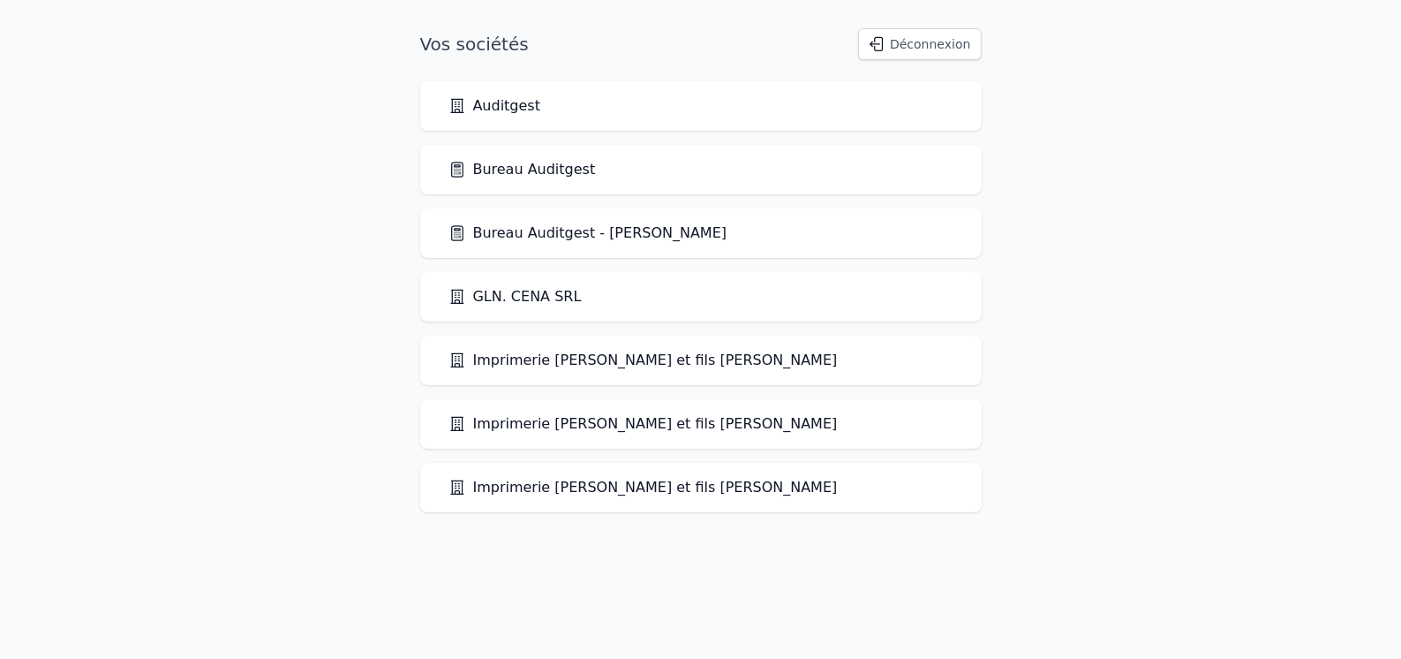
click at [549, 156] on div "Bureau Auditgest" at bounding box center [701, 169] width 562 height 49
click at [540, 165] on link "Bureau Auditgest" at bounding box center [522, 169] width 147 height 21
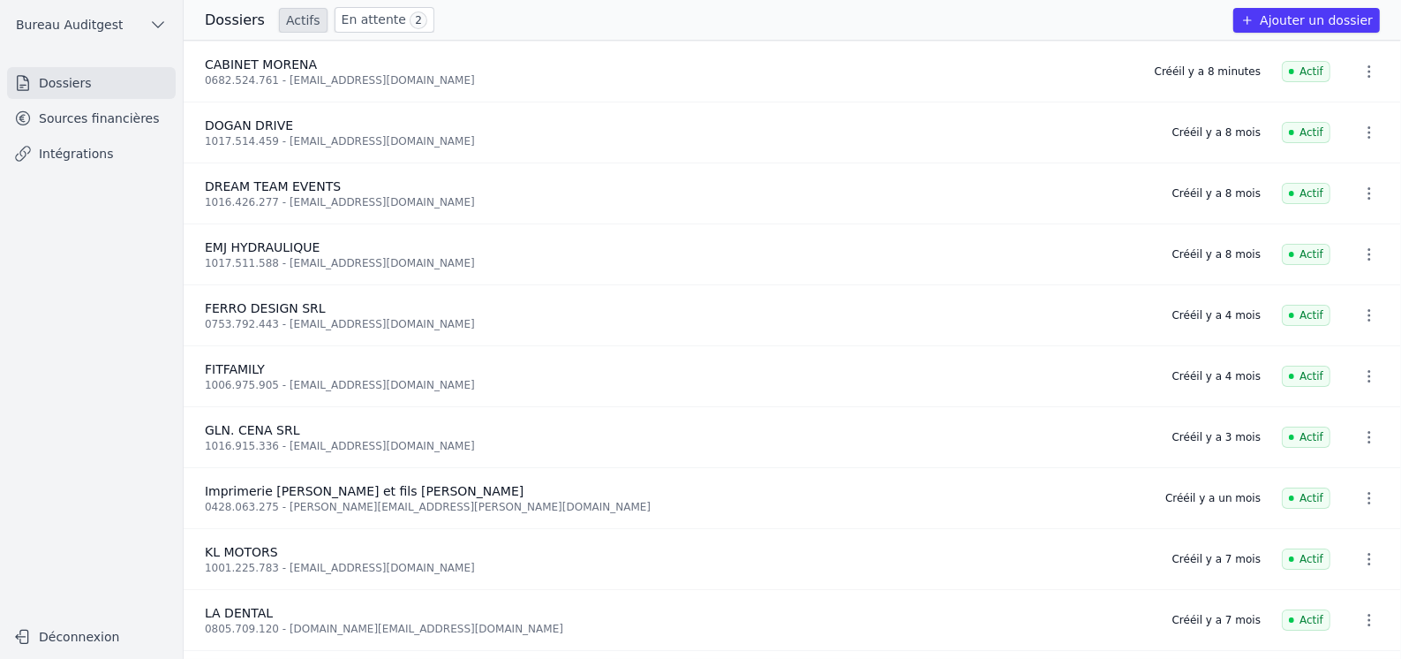
click at [108, 124] on link "Sources financières" at bounding box center [91, 118] width 169 height 32
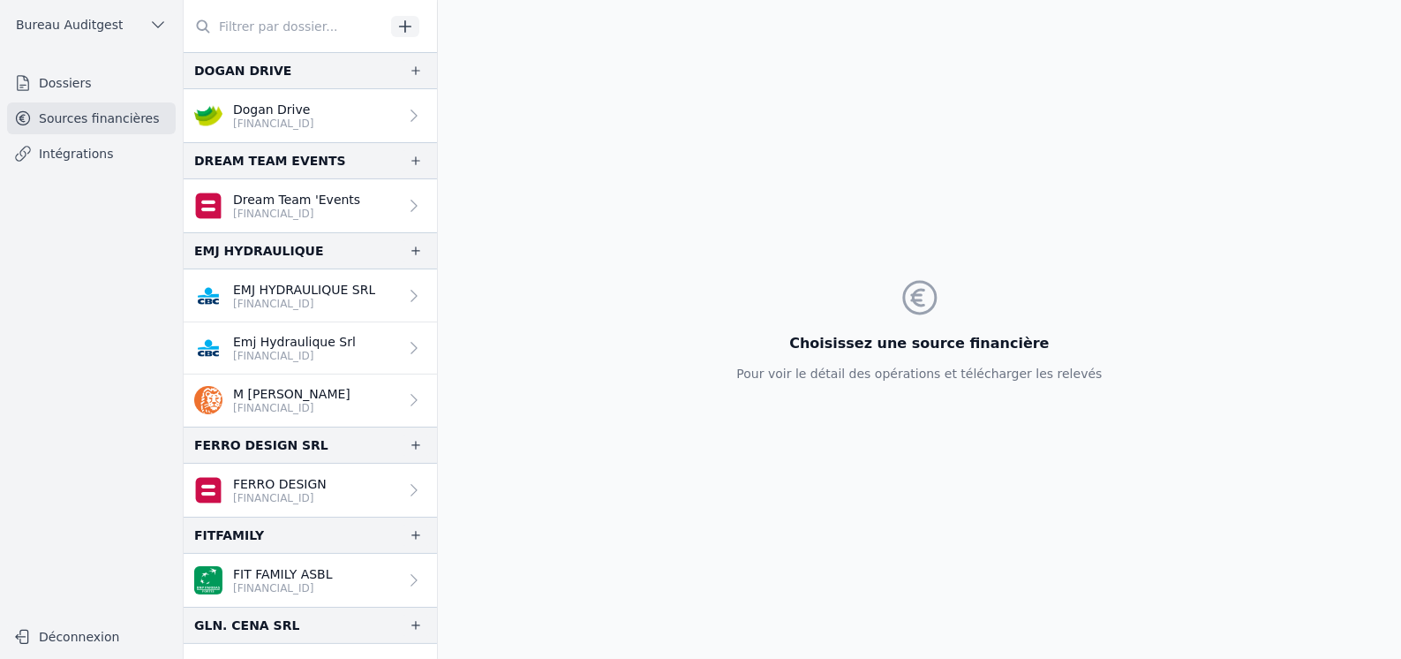
click at [79, 151] on link "Intégrations" at bounding box center [91, 154] width 169 height 32
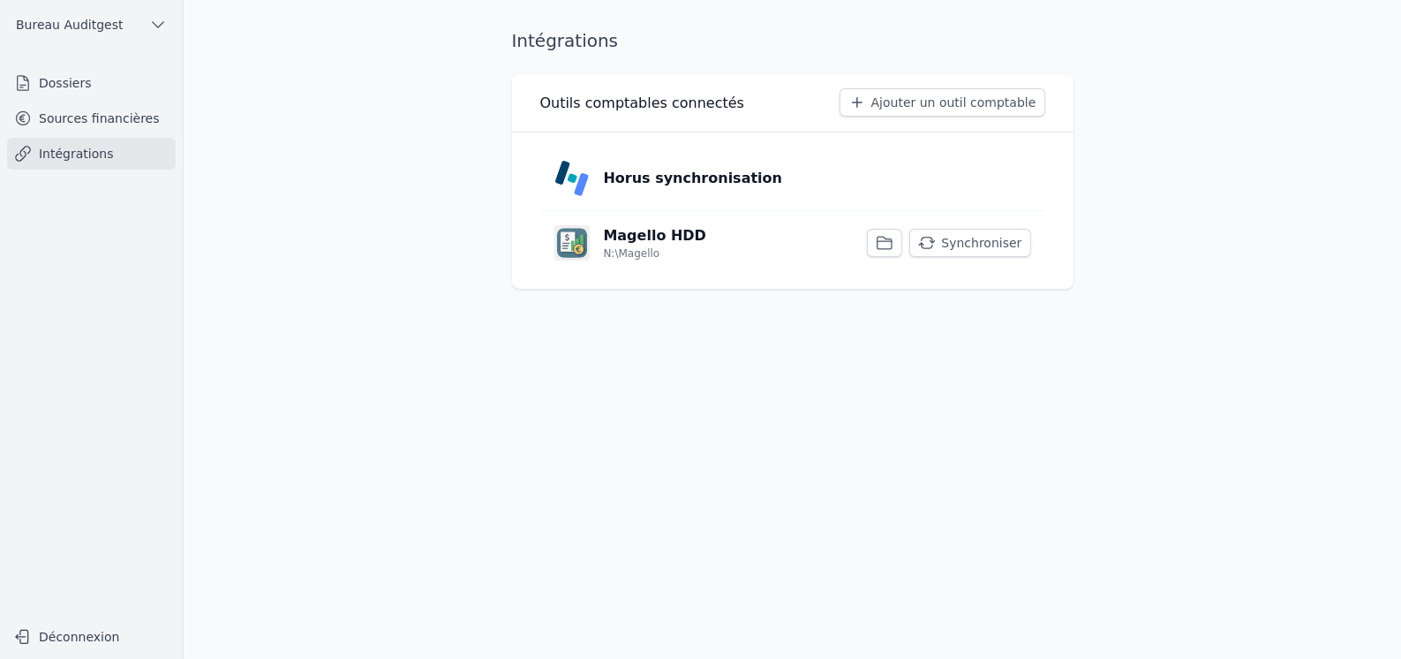
click at [649, 243] on p "Magello HDD" at bounding box center [655, 235] width 103 height 21
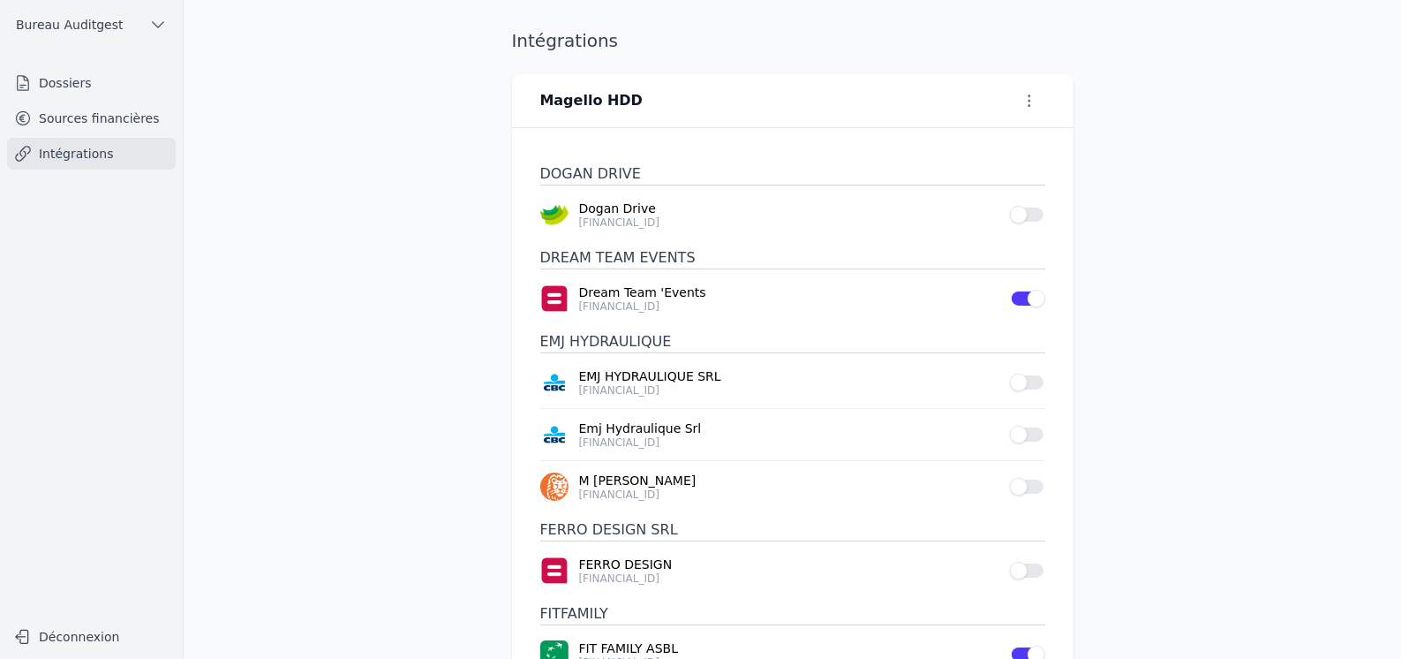
click at [1023, 102] on icon "button" at bounding box center [1030, 101] width 18 height 18
click at [1234, 102] on div at bounding box center [700, 329] width 1401 height 659
click at [125, 116] on link "Sources financières" at bounding box center [91, 118] width 169 height 32
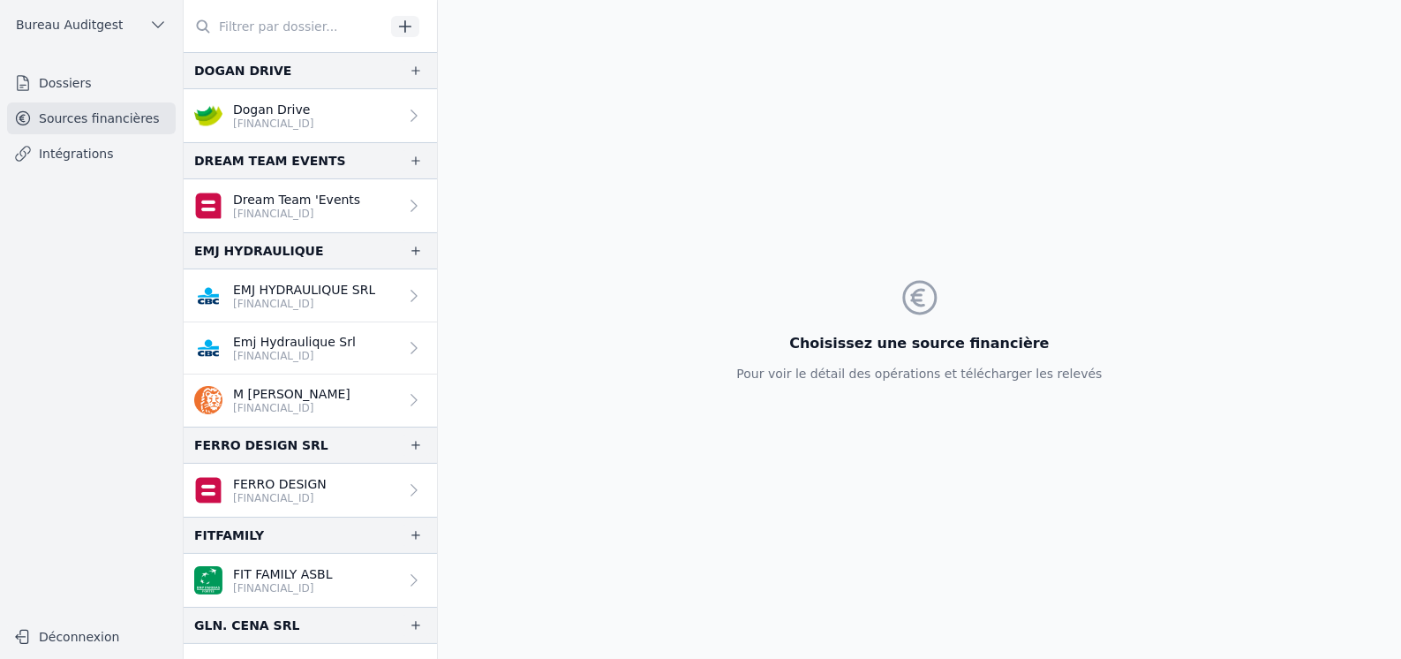
click at [78, 95] on link "Dossiers" at bounding box center [91, 83] width 169 height 32
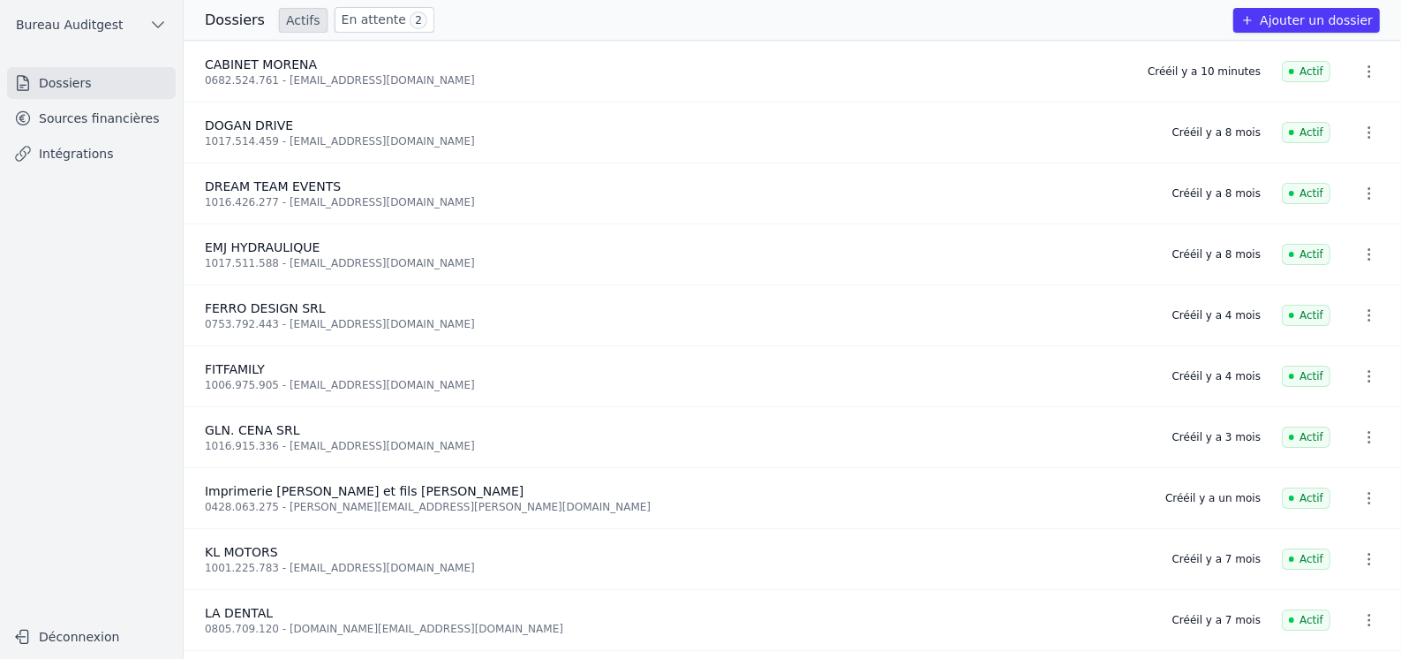
click at [314, 82] on div "0682.524.761 - eriktrapani@gmail.com" at bounding box center [666, 80] width 922 height 14
click at [63, 112] on link "Sources financières" at bounding box center [91, 118] width 169 height 32
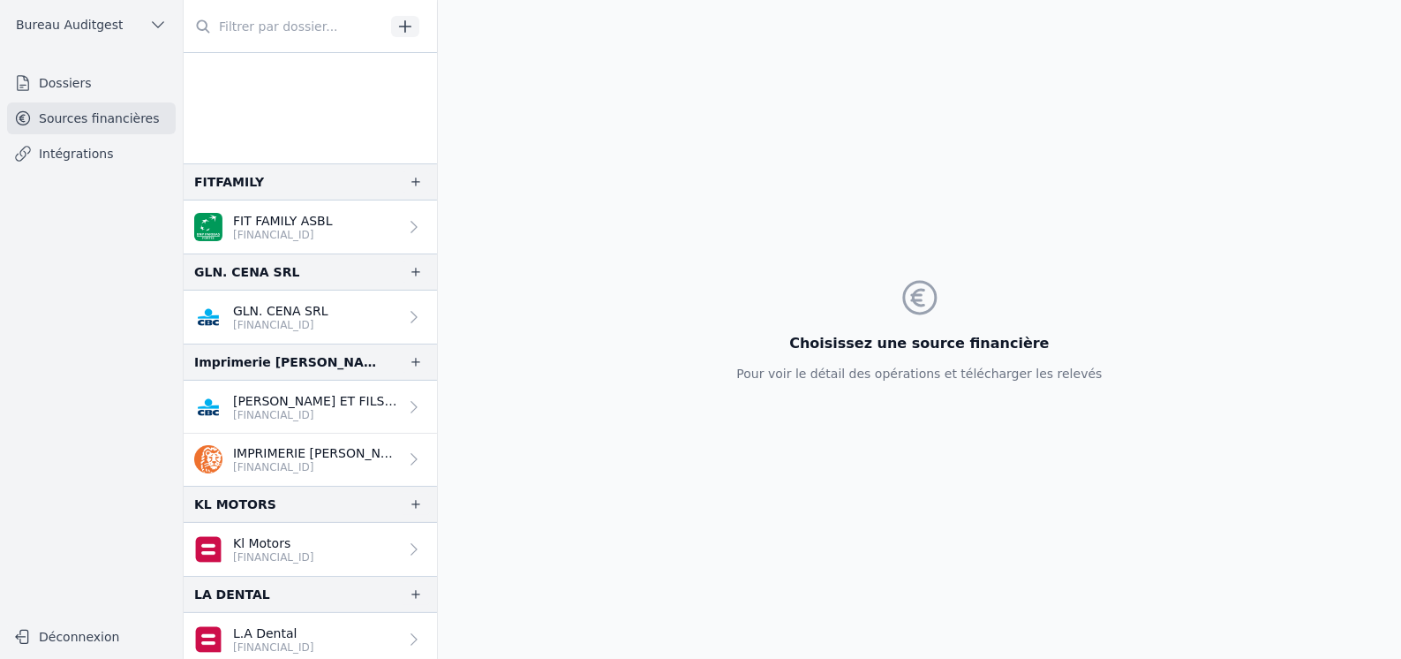
scroll to position [591, 0]
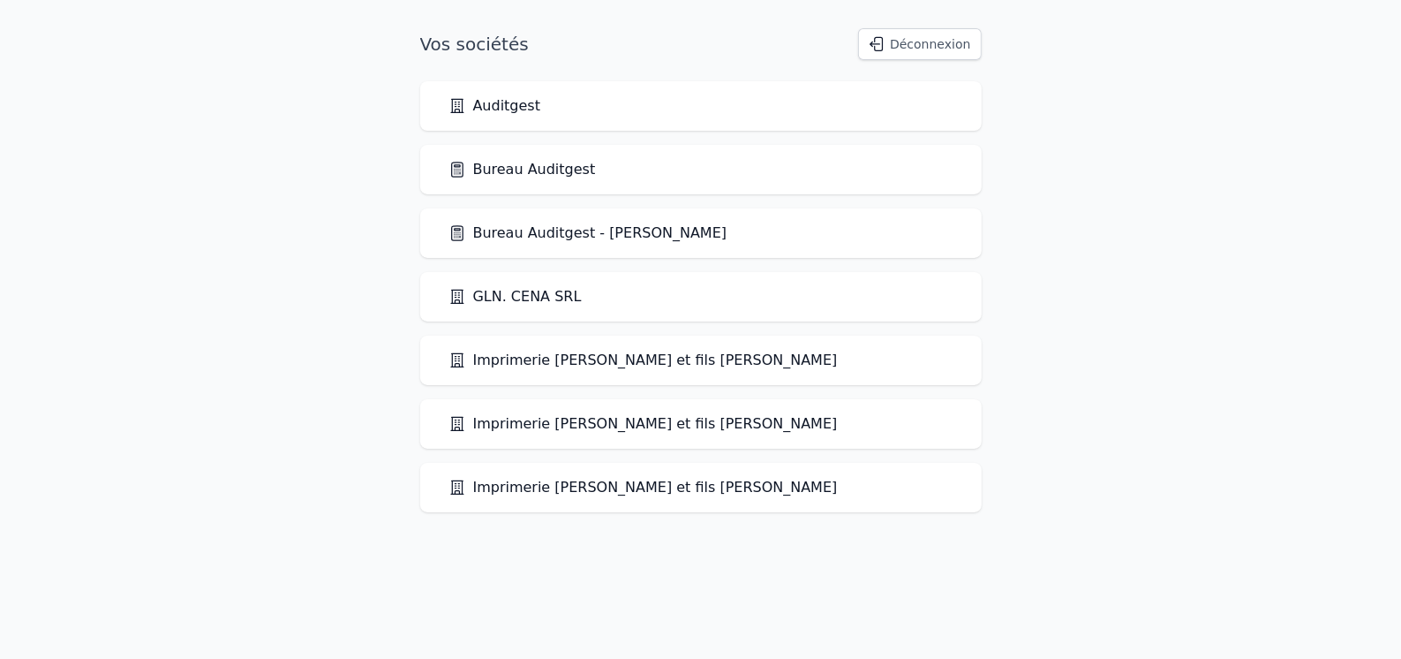
click at [532, 177] on link "Bureau Auditgest" at bounding box center [522, 169] width 147 height 21
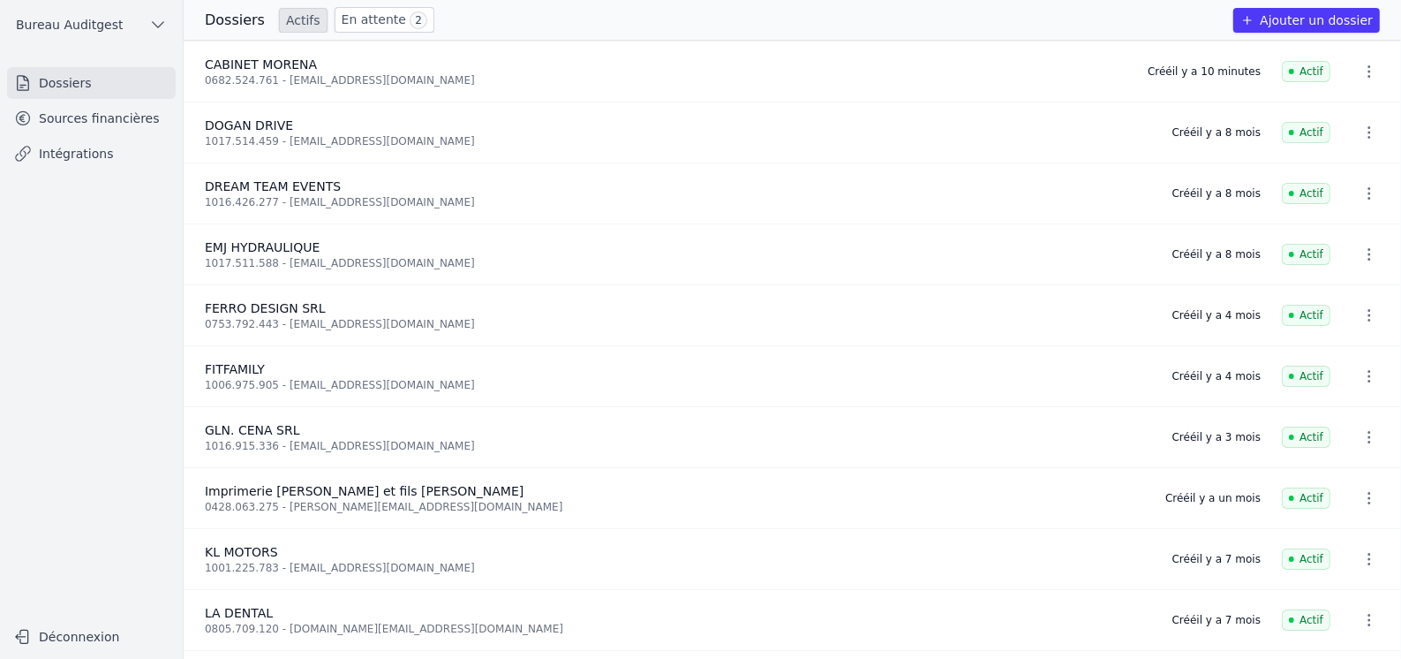
click at [159, 21] on icon "button" at bounding box center [158, 25] width 18 height 18
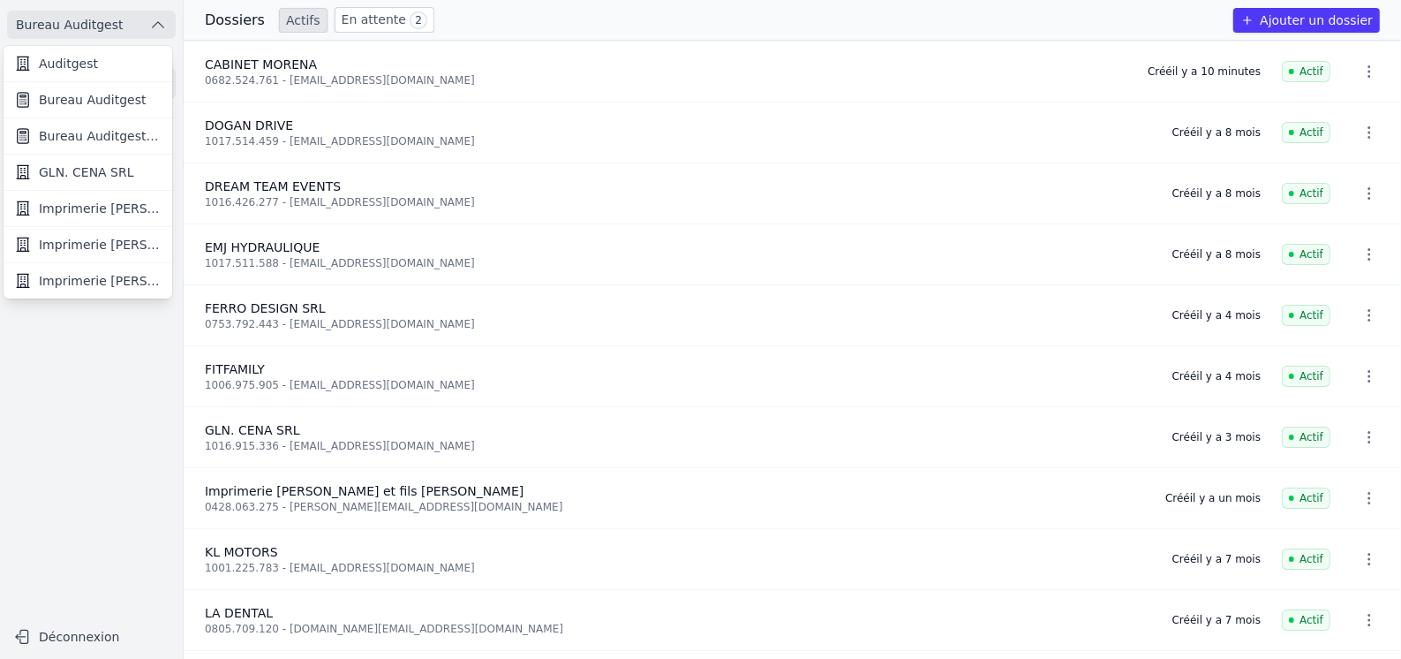
click at [159, 21] on div at bounding box center [700, 329] width 1401 height 659
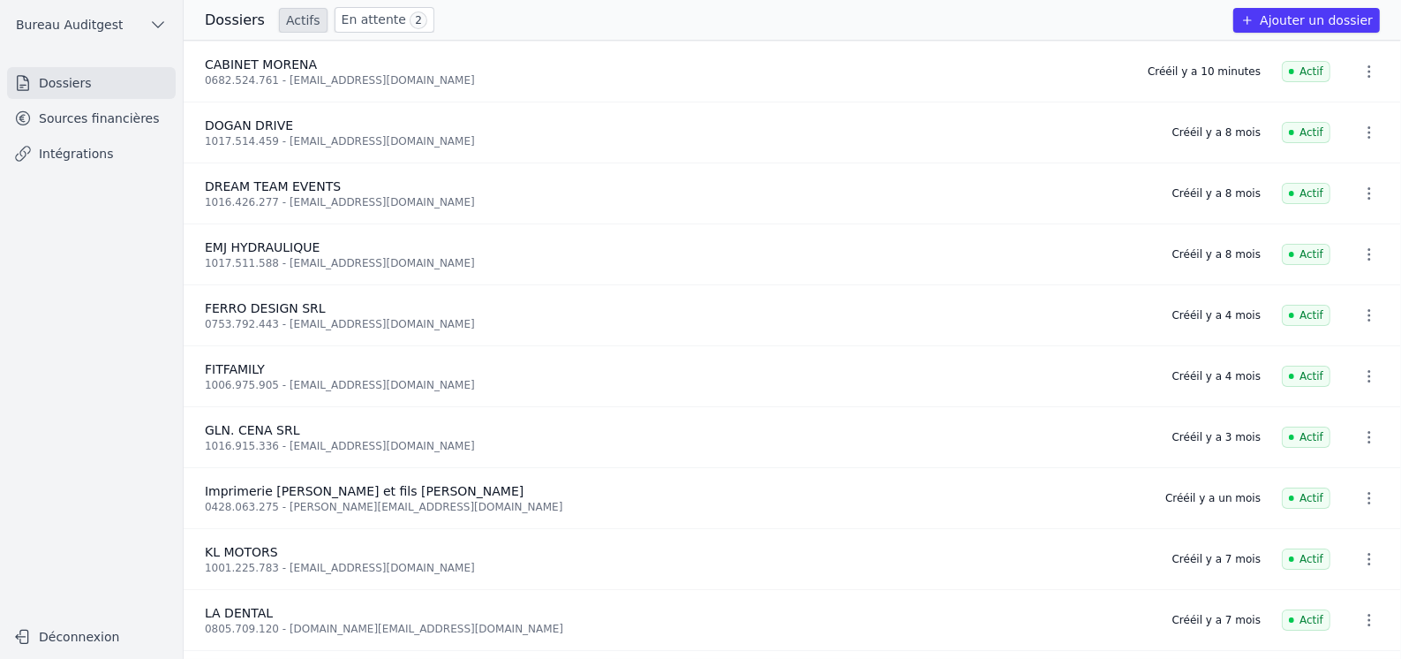
click at [107, 132] on link "Sources financières" at bounding box center [91, 118] width 169 height 32
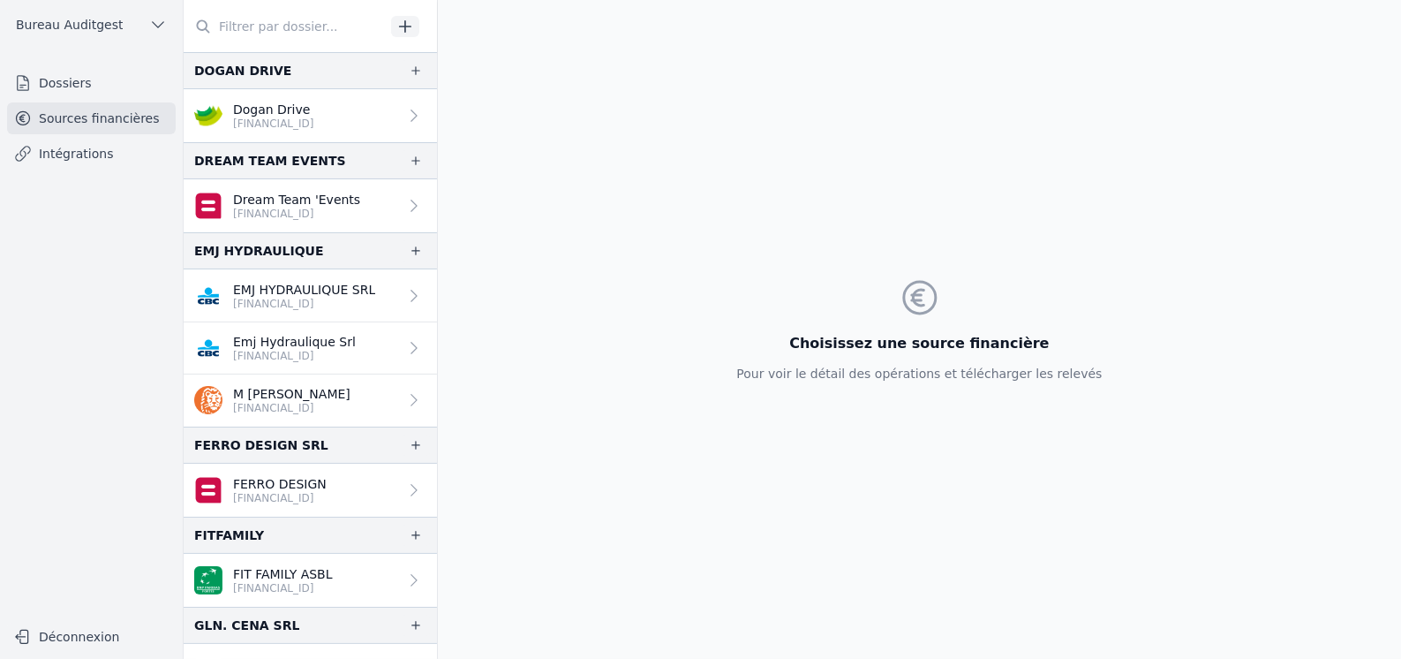
click at [896, 317] on div "Choisissez une source financière Pour voir le détail des opérations et téléchar…" at bounding box center [919, 329] width 366 height 106
click at [329, 24] on input "text" at bounding box center [284, 27] width 201 height 32
click at [410, 25] on icon "button" at bounding box center [405, 27] width 18 height 18
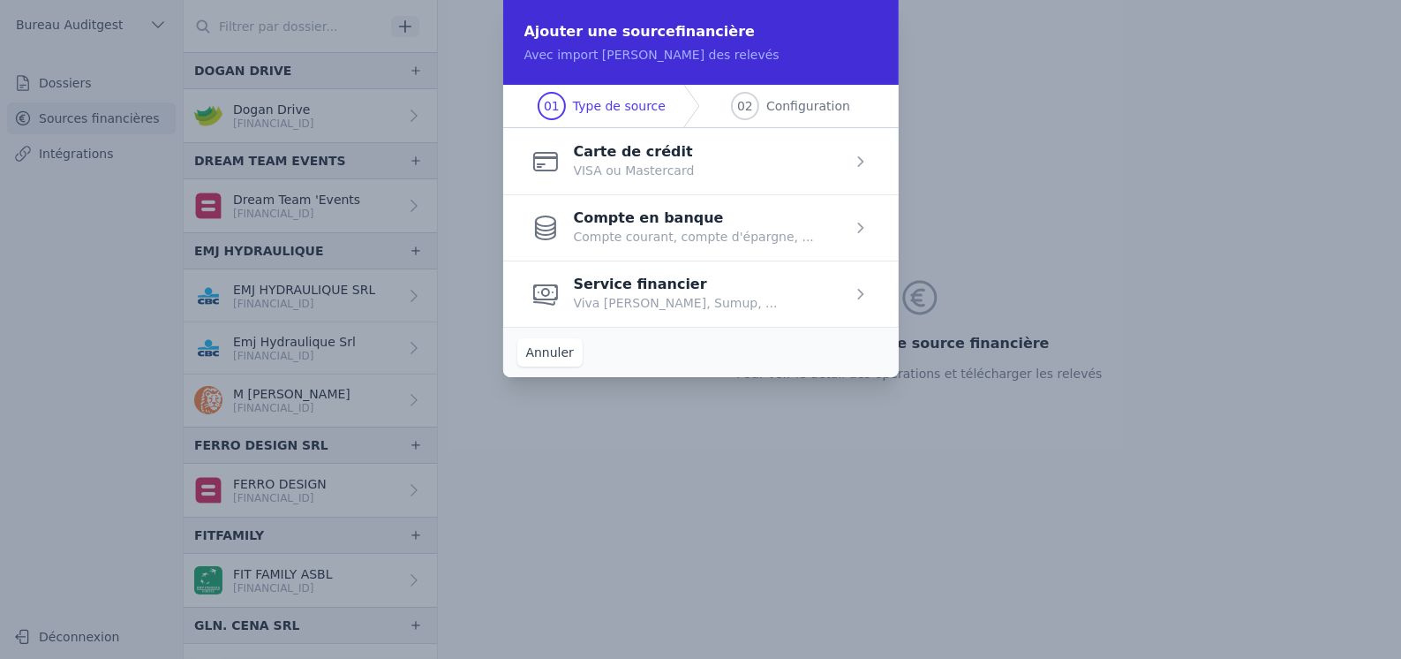
click at [556, 356] on button "Annuler" at bounding box center [549, 352] width 65 height 28
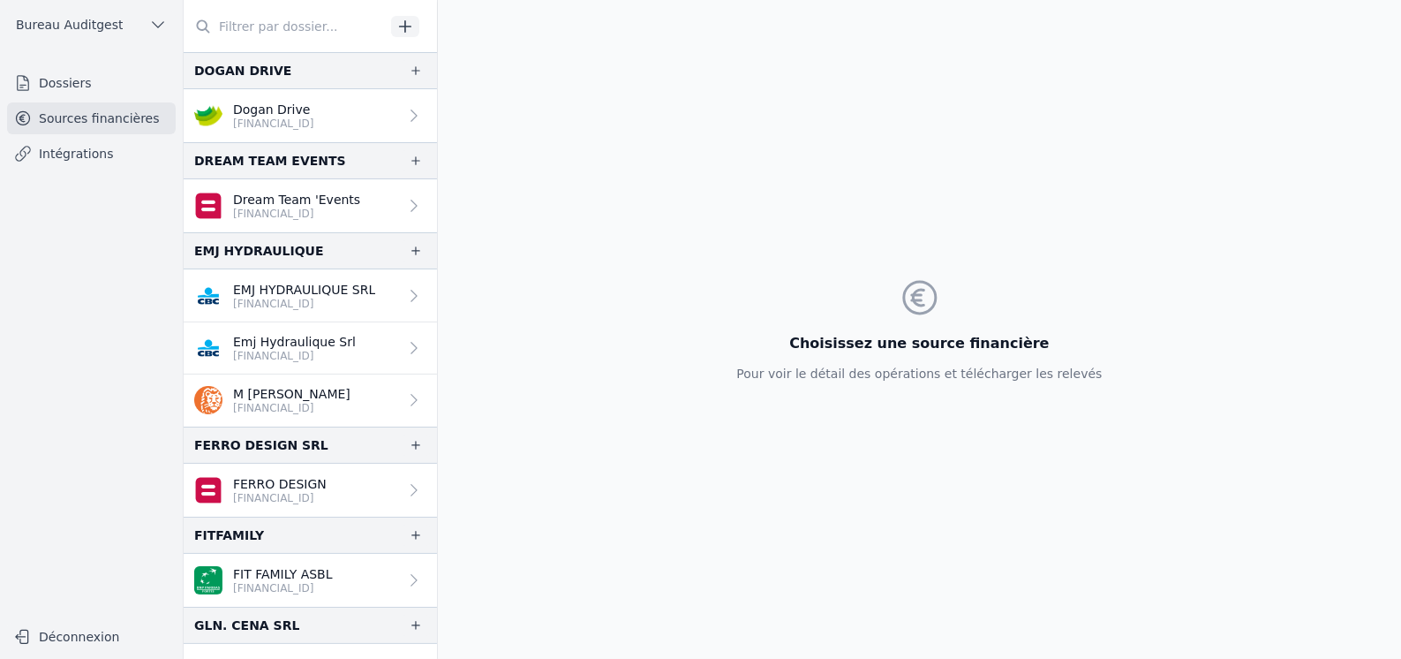
click at [101, 141] on link "Intégrations" at bounding box center [91, 154] width 169 height 32
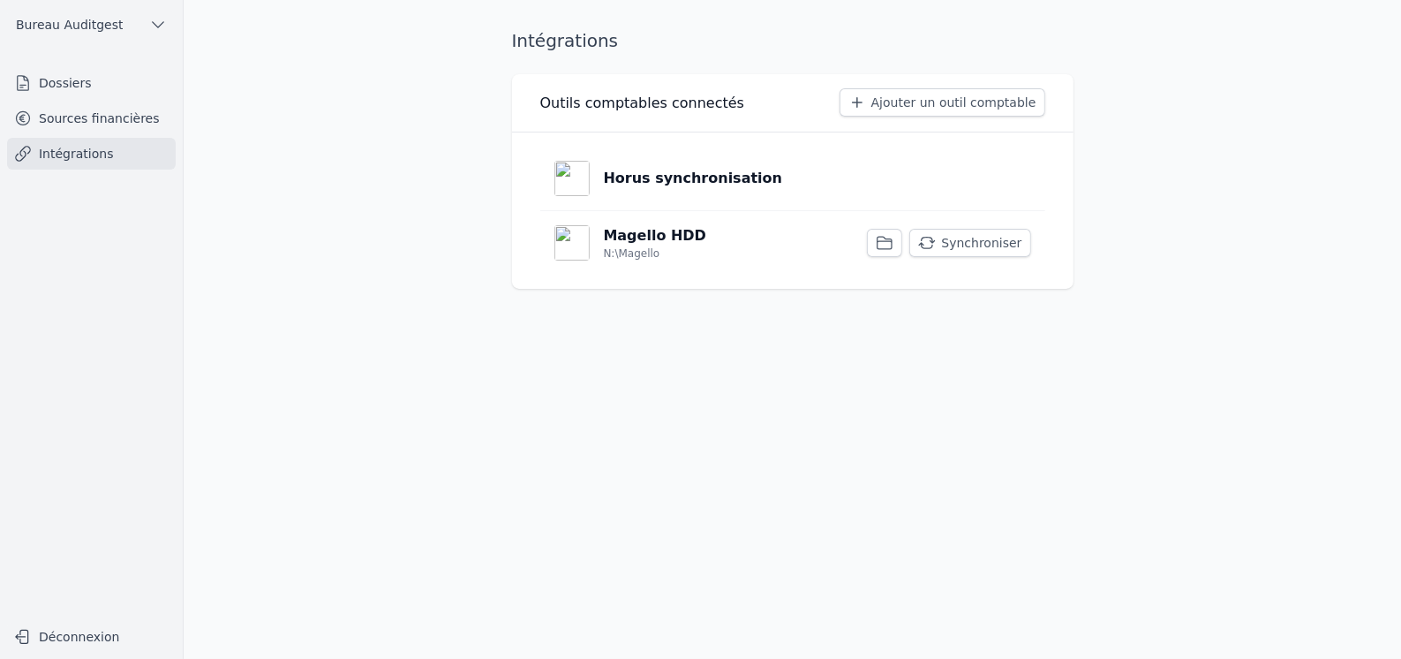
click at [657, 243] on p "Magello HDD" at bounding box center [655, 235] width 103 height 21
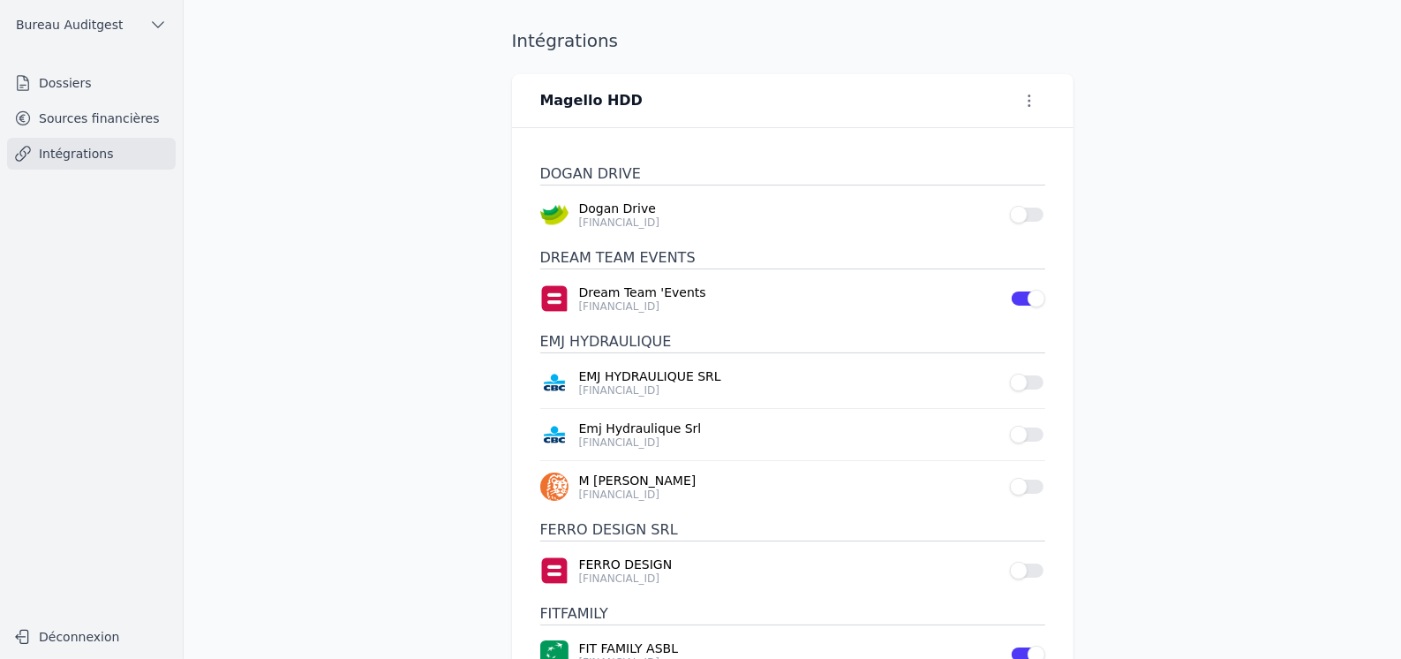
click at [1028, 102] on icon "button" at bounding box center [1029, 100] width 3 height 12
click at [1263, 124] on div at bounding box center [700, 329] width 1401 height 659
click at [80, 120] on link "Sources financières" at bounding box center [91, 118] width 169 height 32
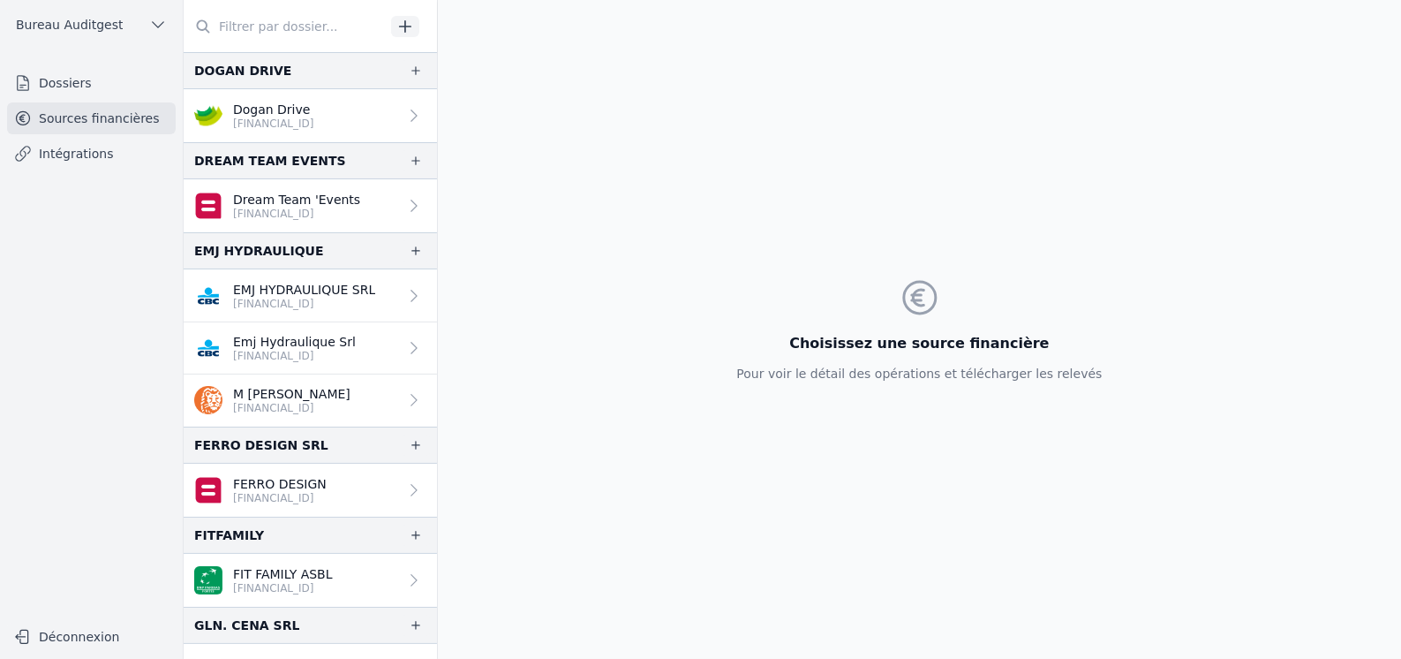
click at [77, 155] on link "Intégrations" at bounding box center [91, 154] width 169 height 32
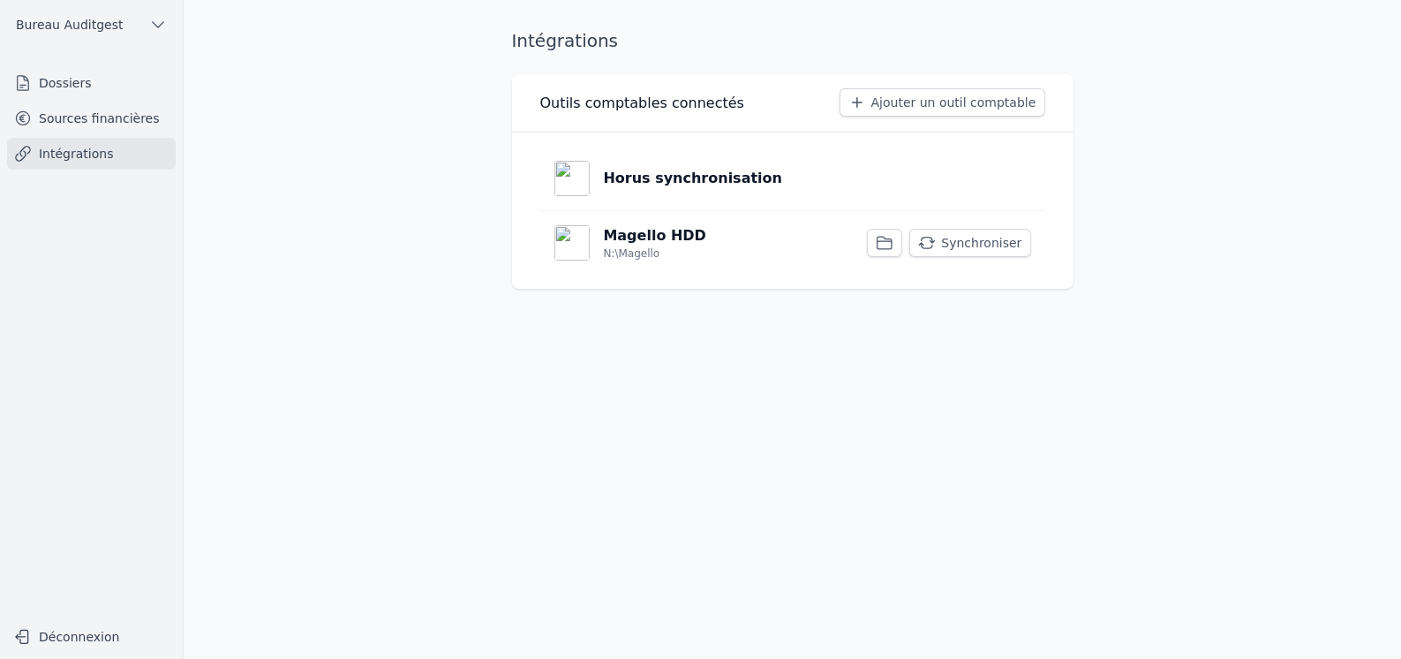
click at [640, 175] on p "Horus synchronisation" at bounding box center [693, 178] width 179 height 21
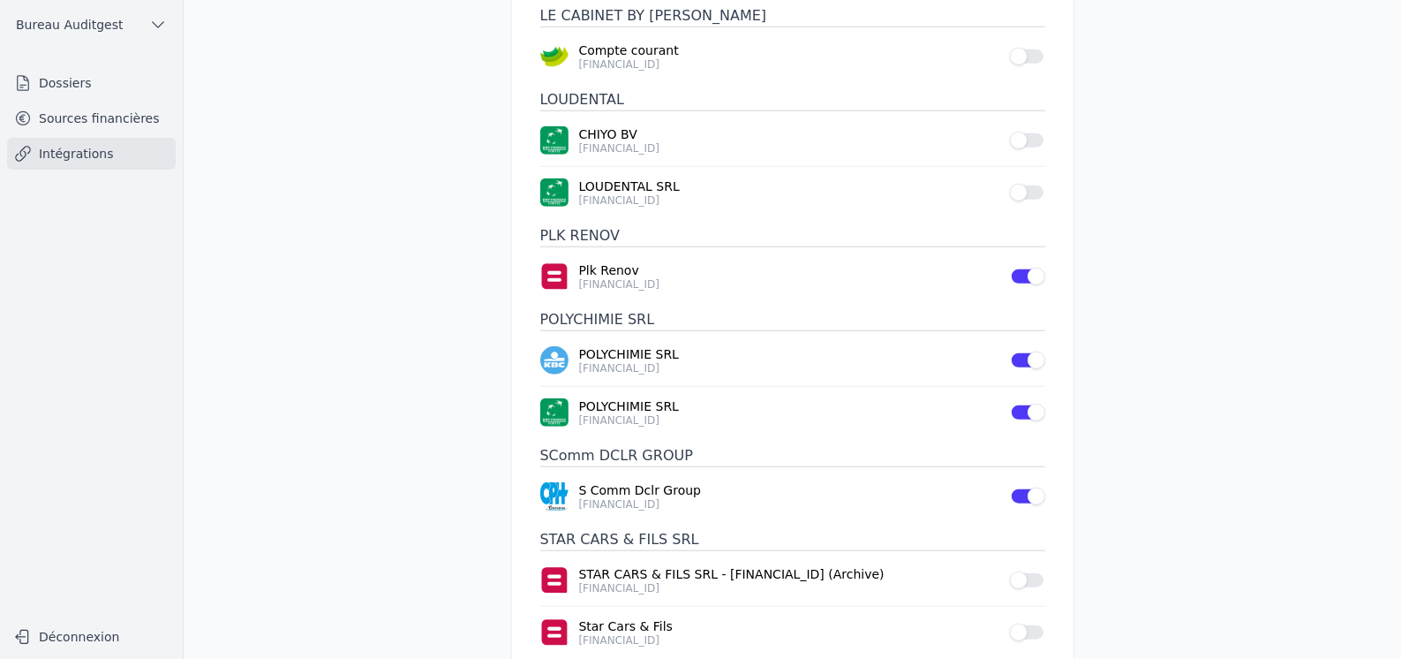
scroll to position [908, 0]
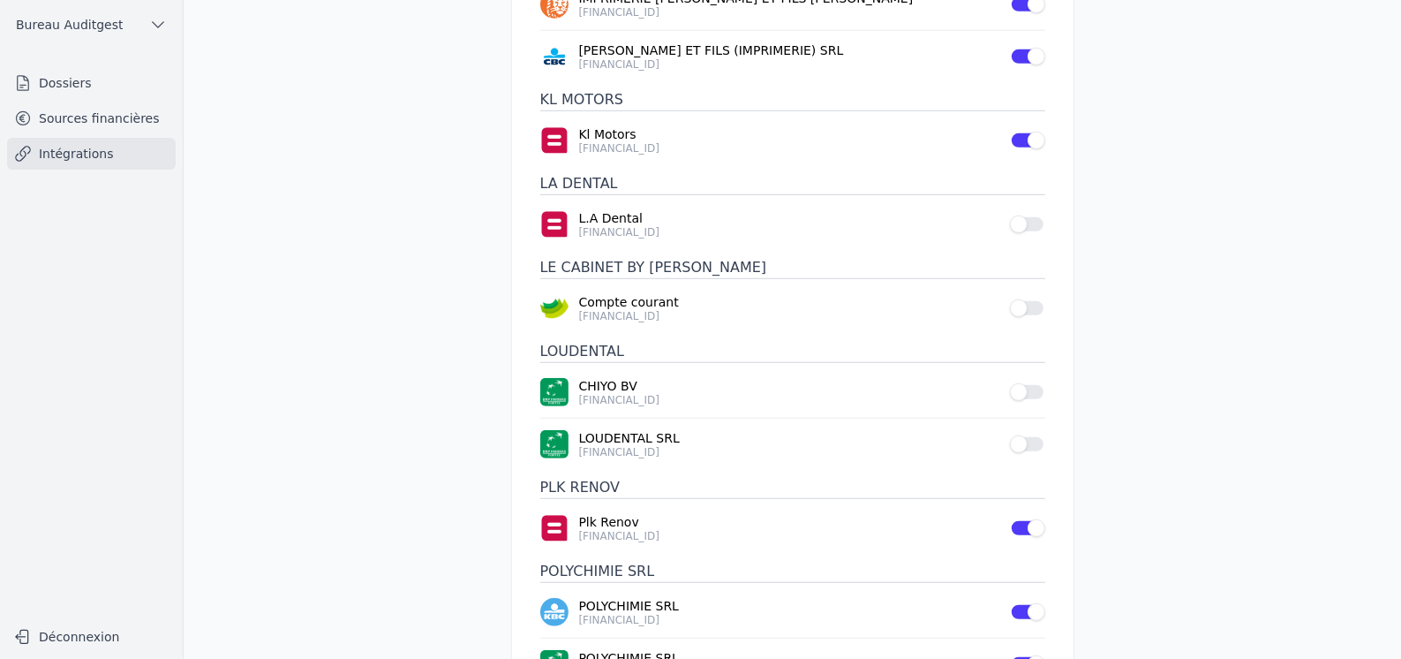
click at [124, 109] on link "Sources financières" at bounding box center [91, 118] width 169 height 32
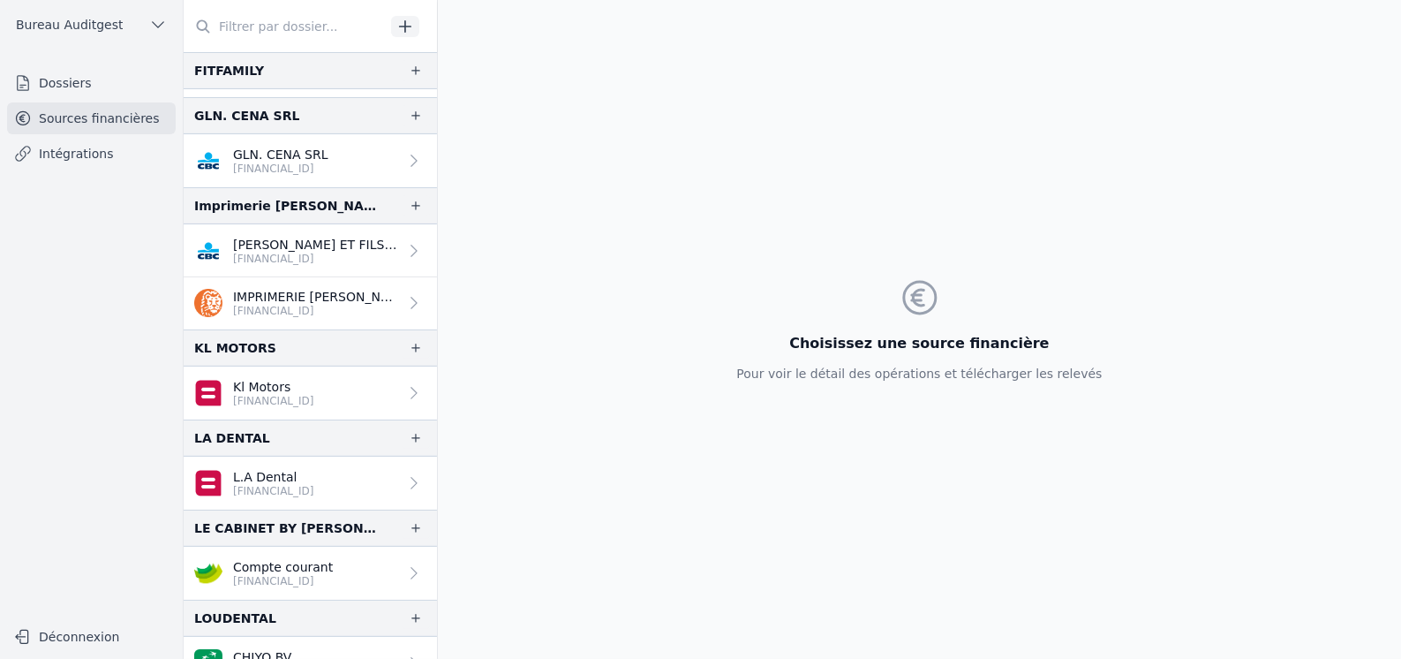
scroll to position [530, 0]
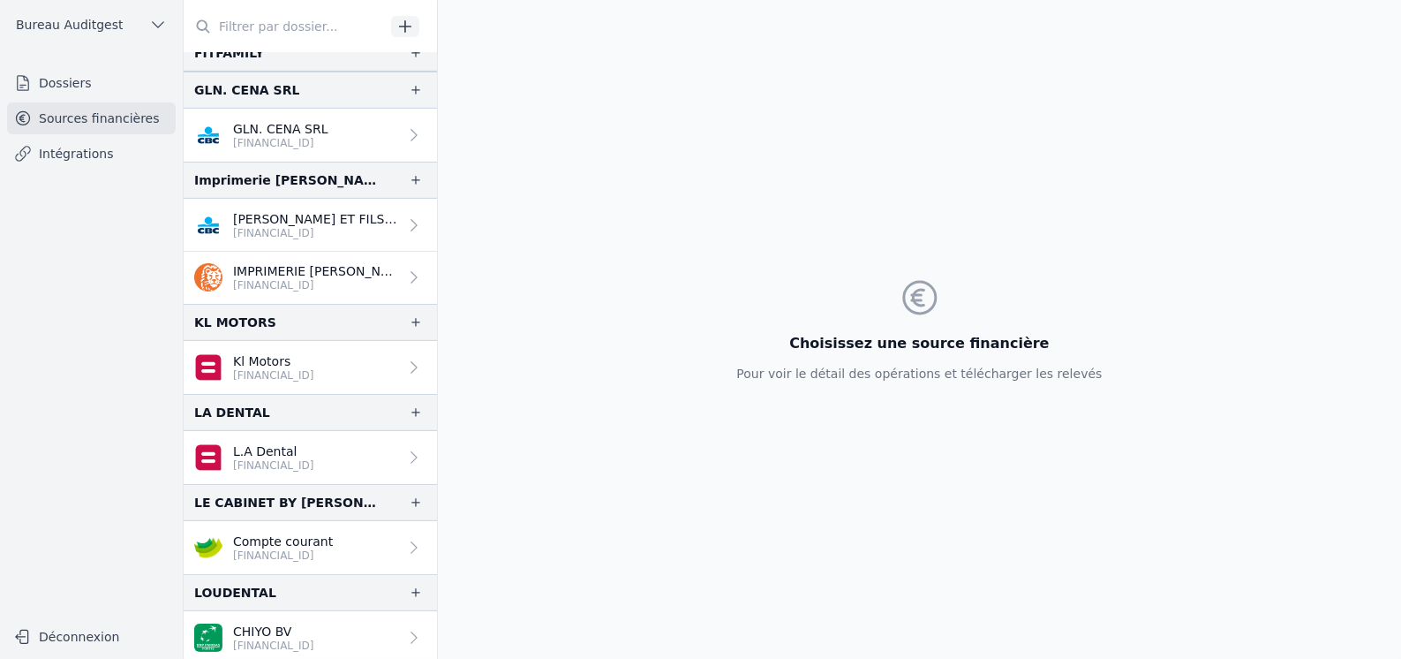
click at [257, 19] on input "text" at bounding box center [284, 27] width 201 height 32
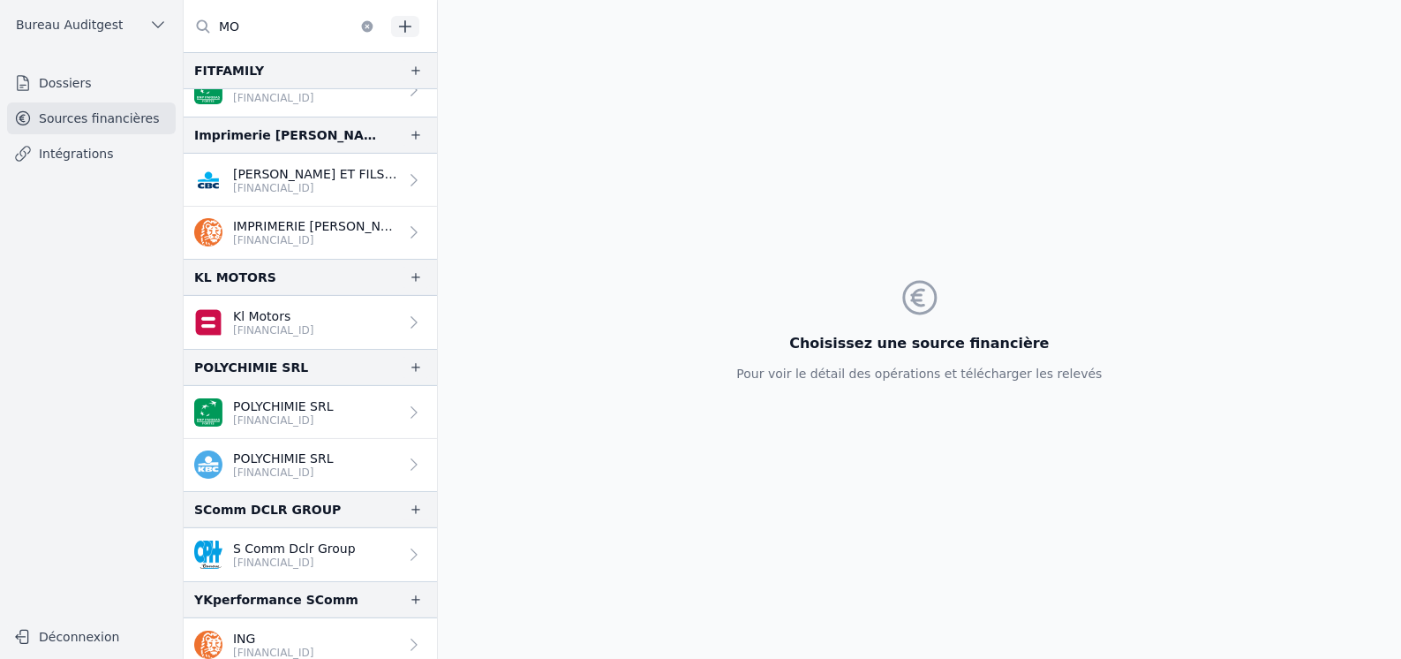
scroll to position [0, 0]
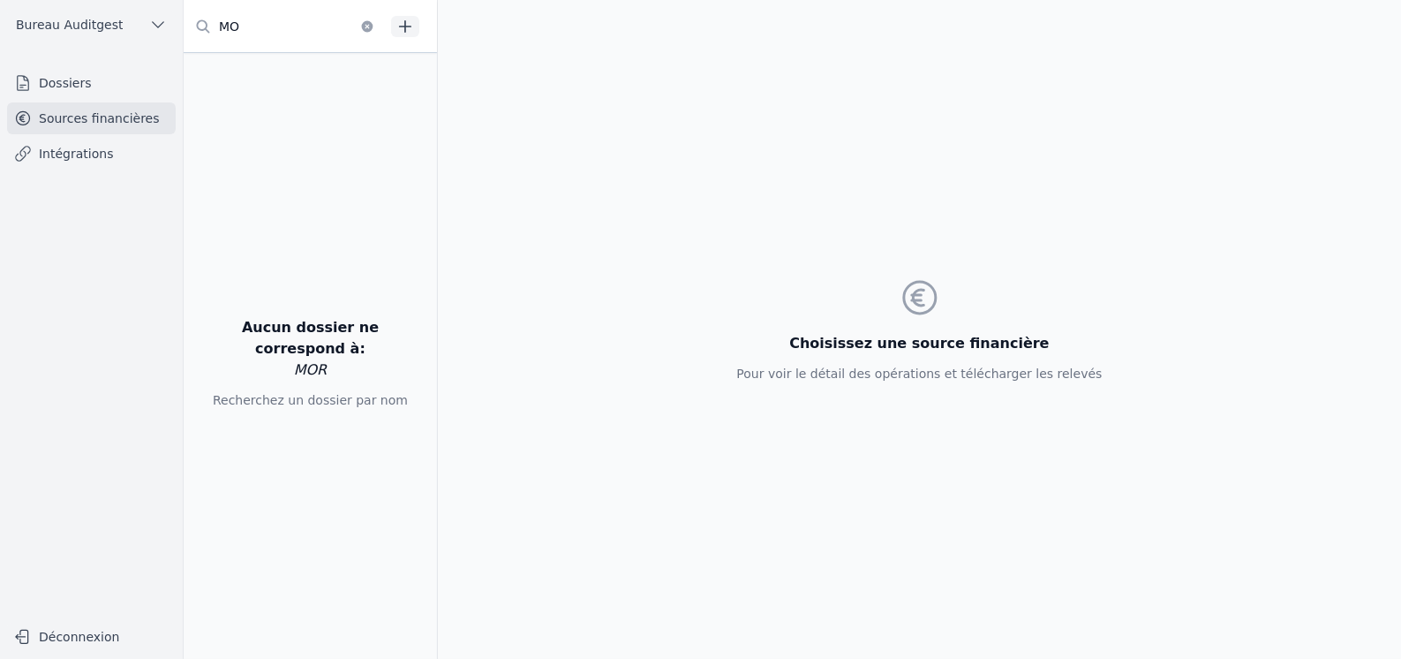
type input "M"
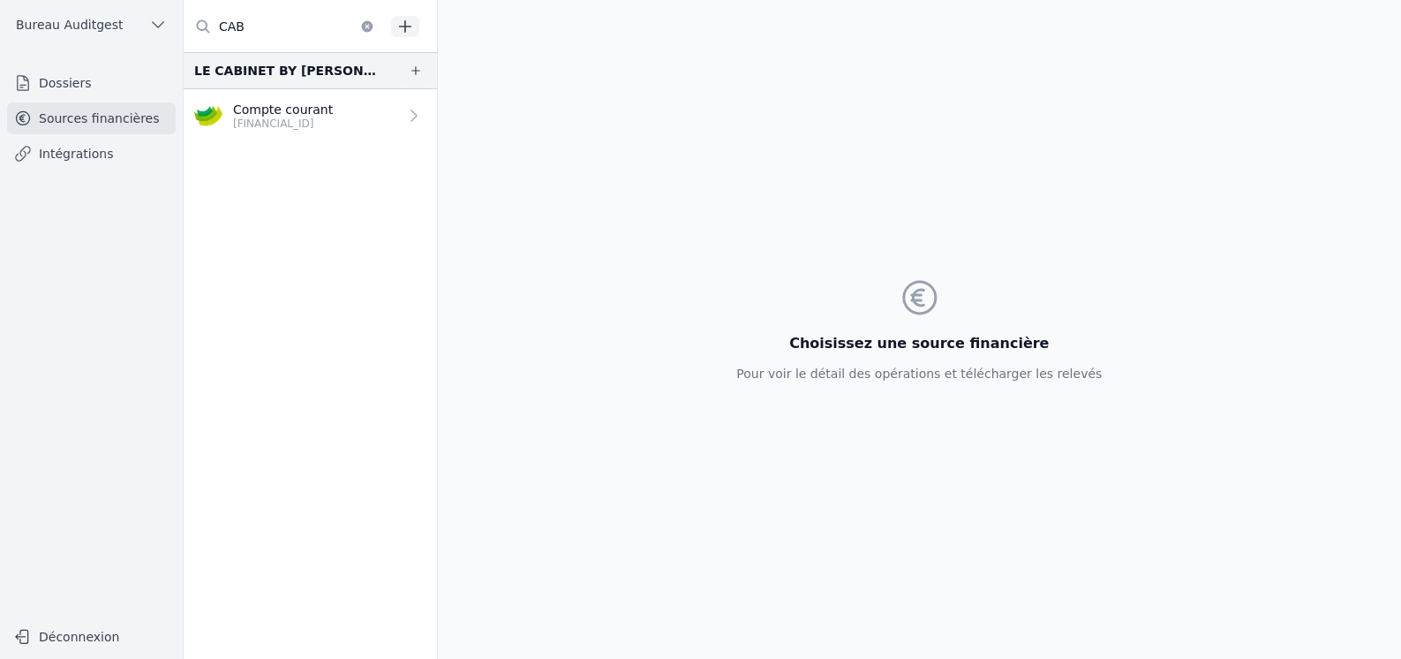
type input "CAB"
click at [90, 95] on link "Dossiers" at bounding box center [91, 83] width 169 height 32
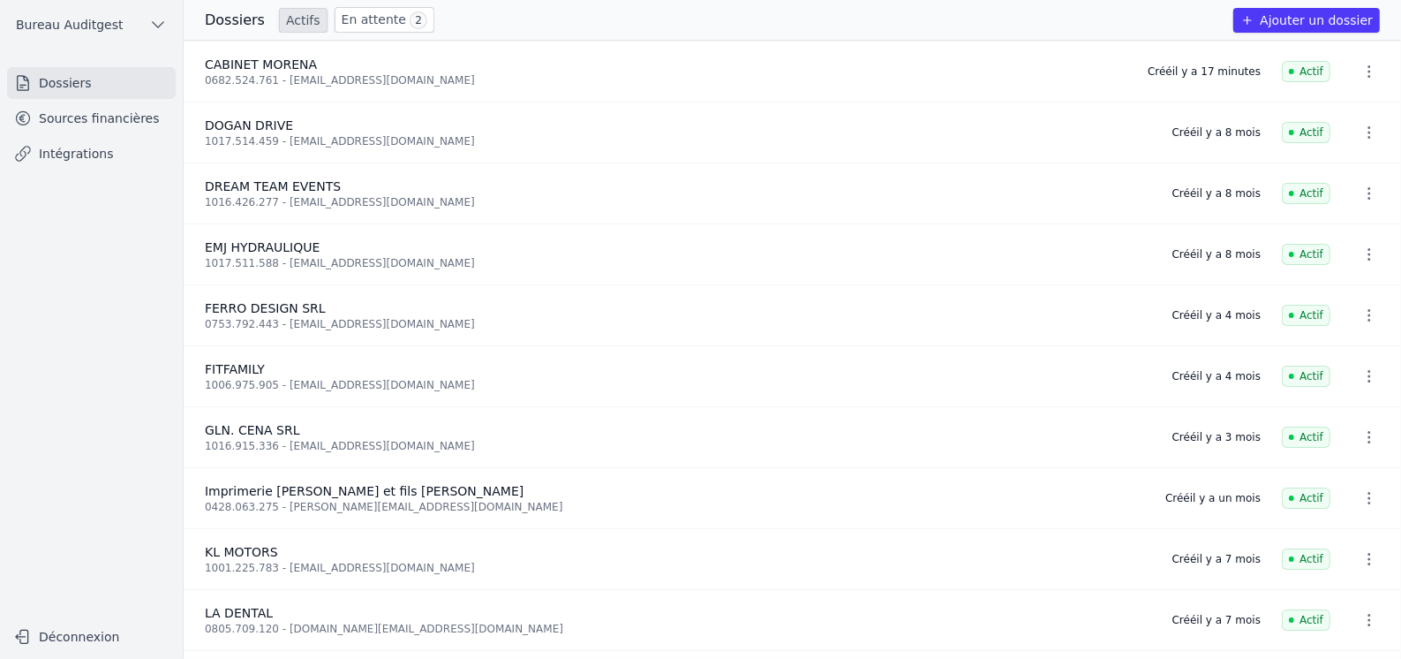
click at [103, 121] on link "Sources financières" at bounding box center [91, 118] width 169 height 32
